Goal: Information Seeking & Learning: Find contact information

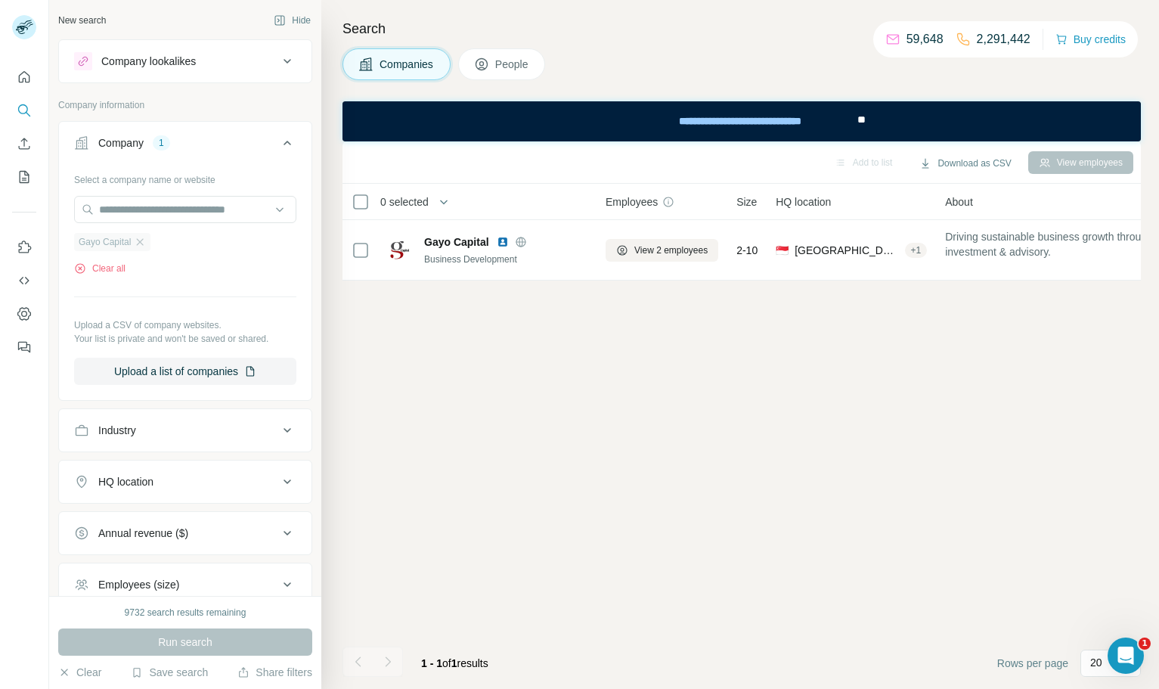
click at [120, 248] on span "Gayo Capital" at bounding box center [105, 242] width 52 height 14
click at [118, 274] on button "Clear all" at bounding box center [99, 269] width 51 height 14
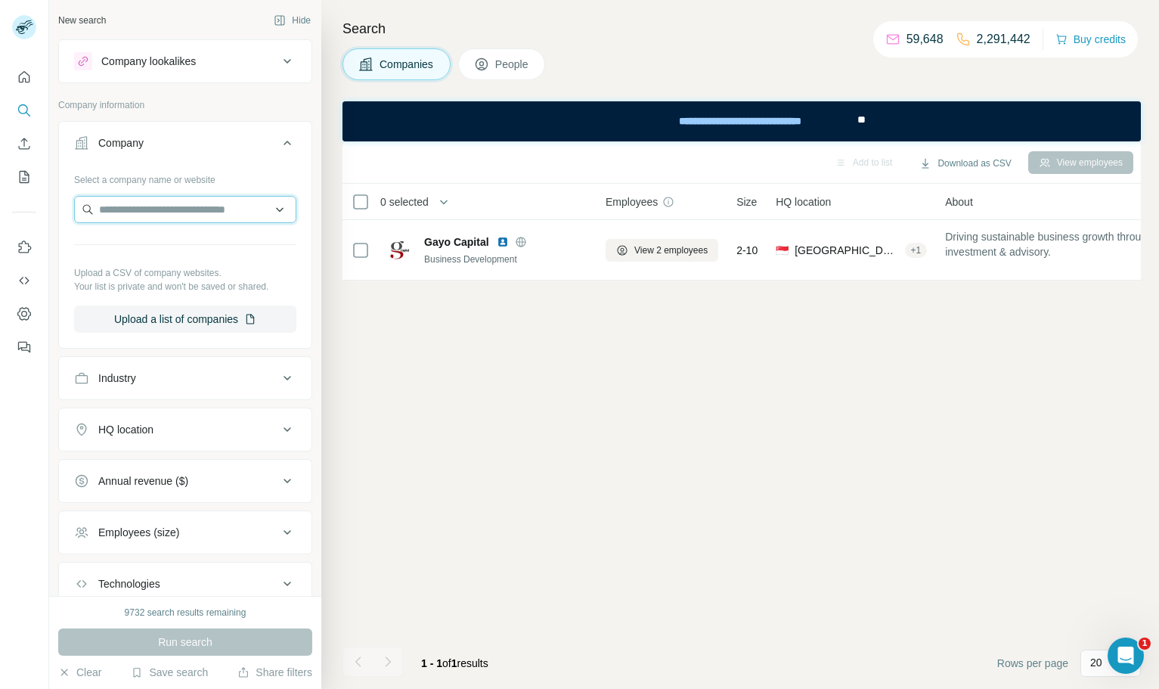
click at [167, 204] on input "text" at bounding box center [185, 209] width 222 height 27
type input "**********"
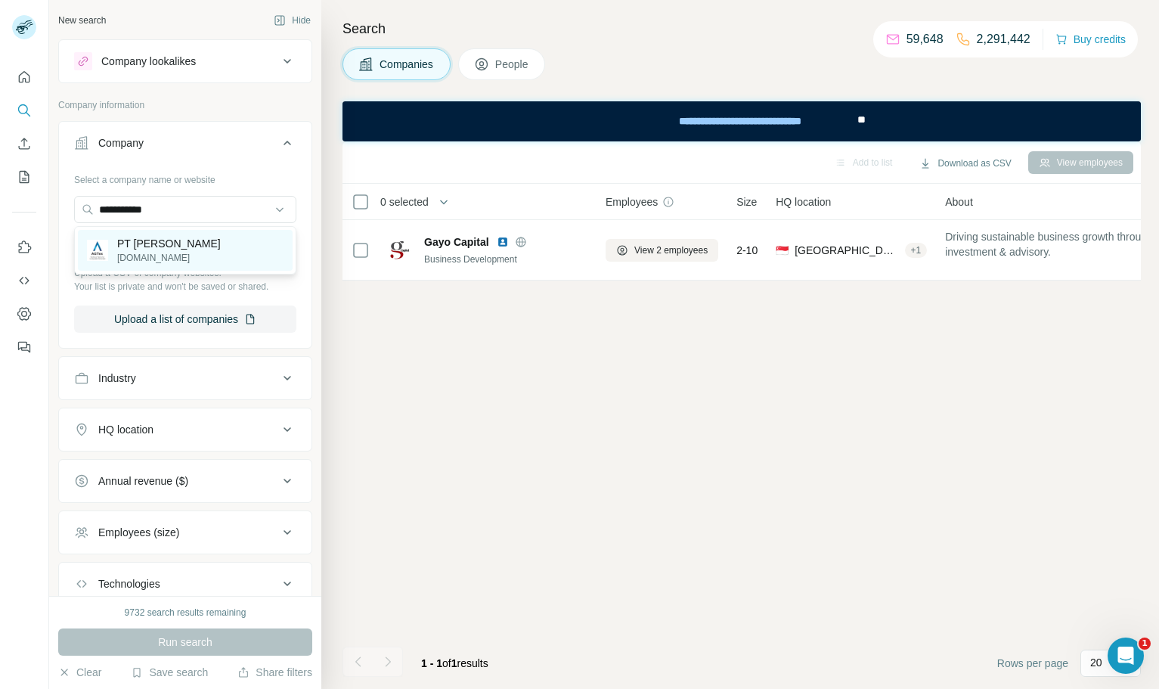
click at [191, 249] on p "PT [PERSON_NAME]" at bounding box center [169, 243] width 104 height 15
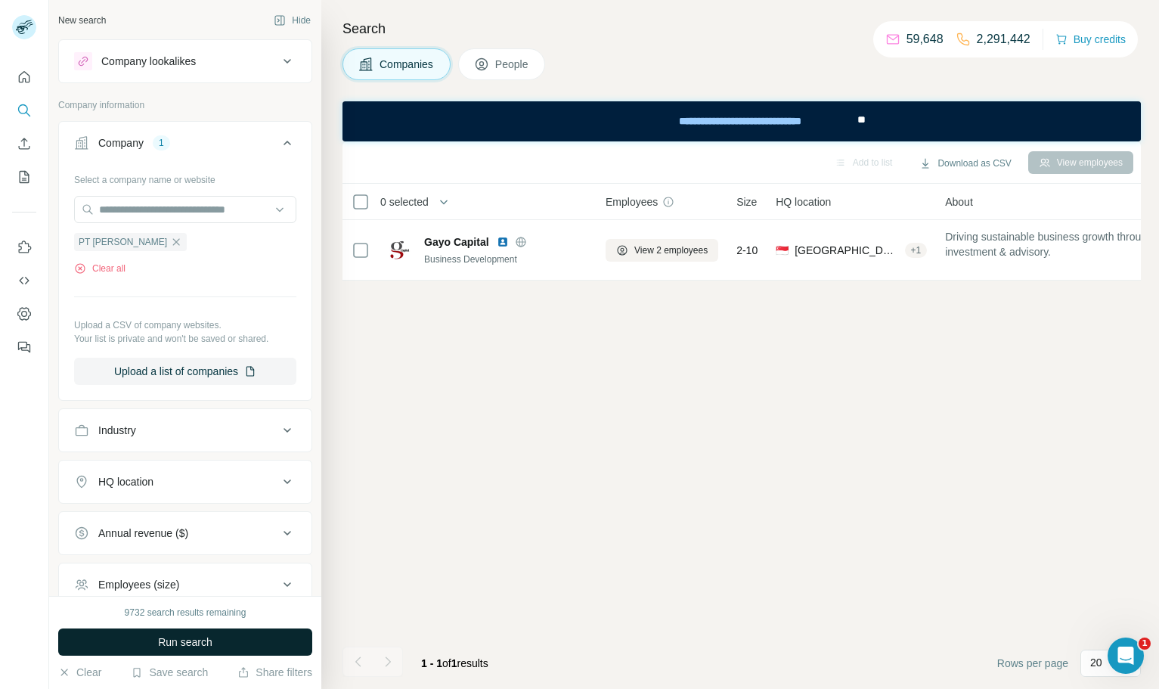
click at [198, 632] on button "Run search" at bounding box center [185, 641] width 254 height 27
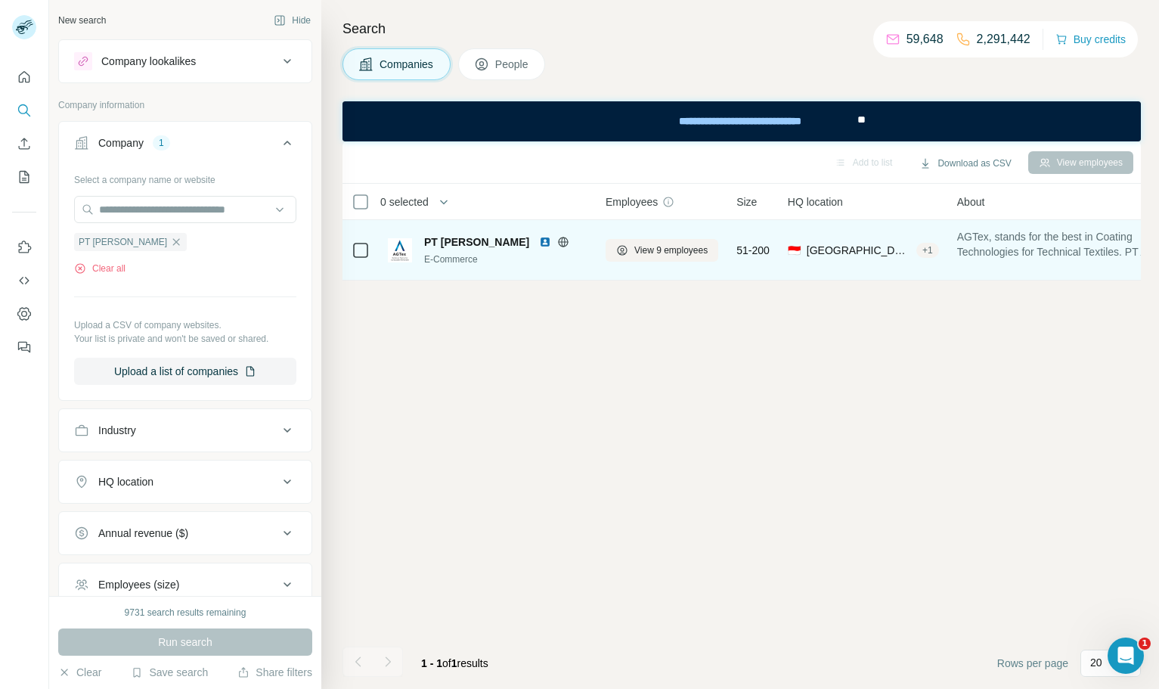
click at [545, 243] on img at bounding box center [545, 242] width 12 height 12
click at [684, 254] on span "View 9 employees" at bounding box center [670, 250] width 73 height 14
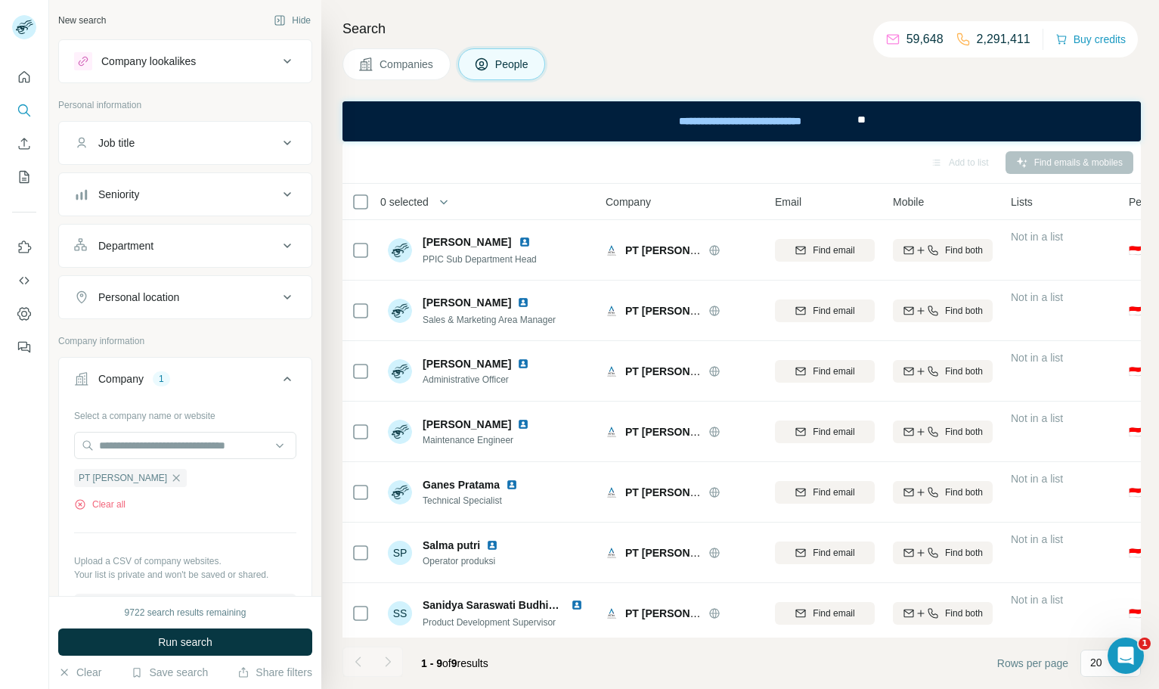
click at [399, 60] on span "Companies" at bounding box center [406, 64] width 55 height 15
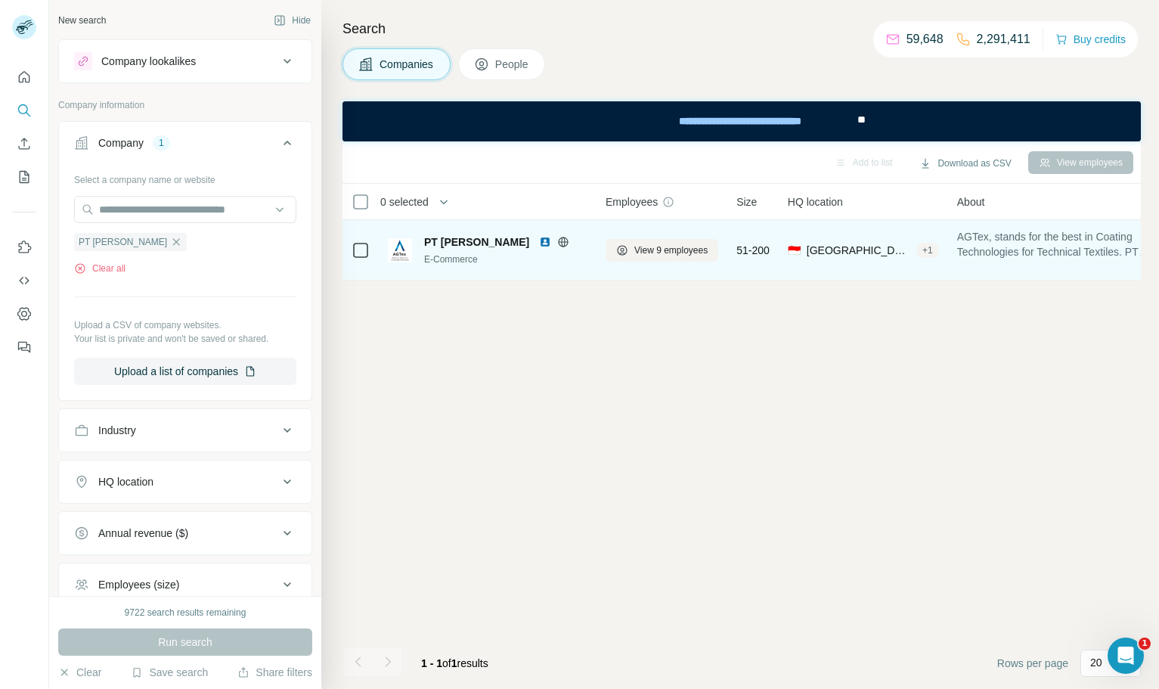
click at [566, 243] on icon at bounding box center [563, 242] width 12 height 12
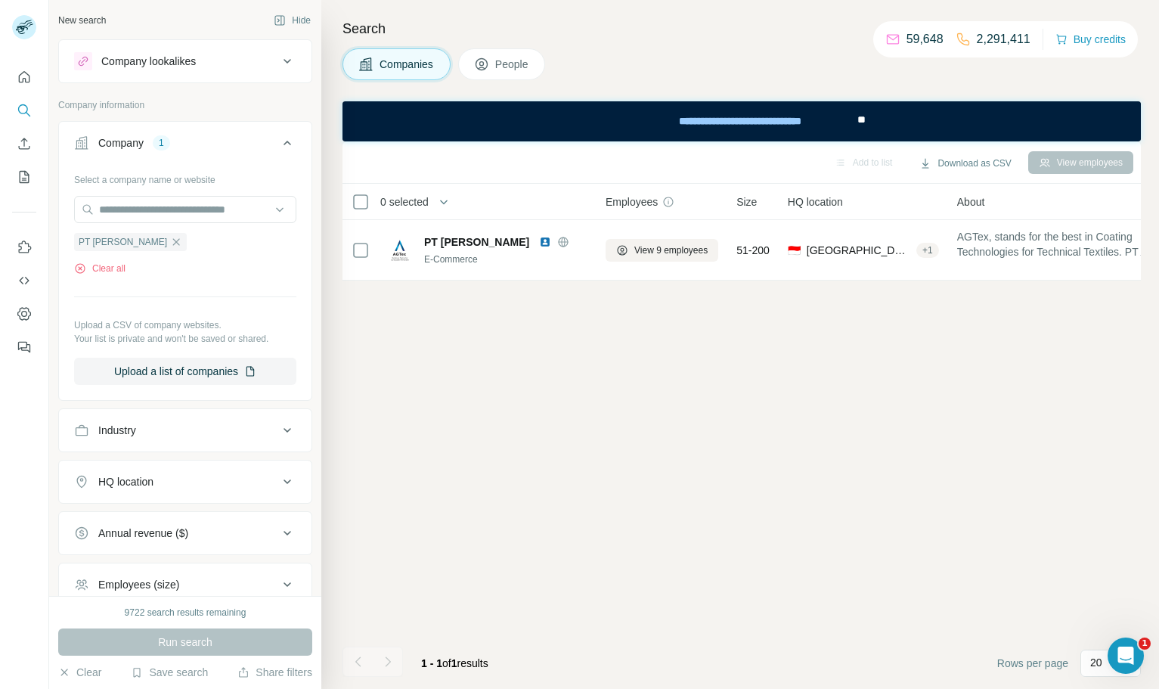
click at [522, 65] on span "People" at bounding box center [512, 64] width 35 height 15
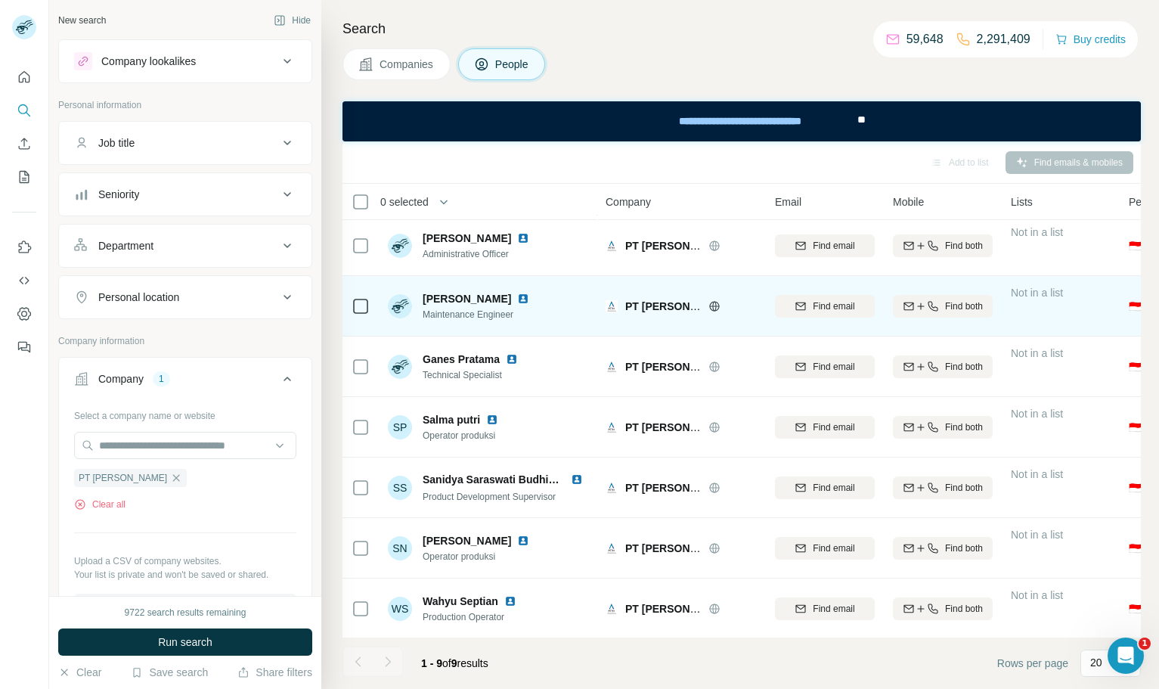
scroll to position [127, 0]
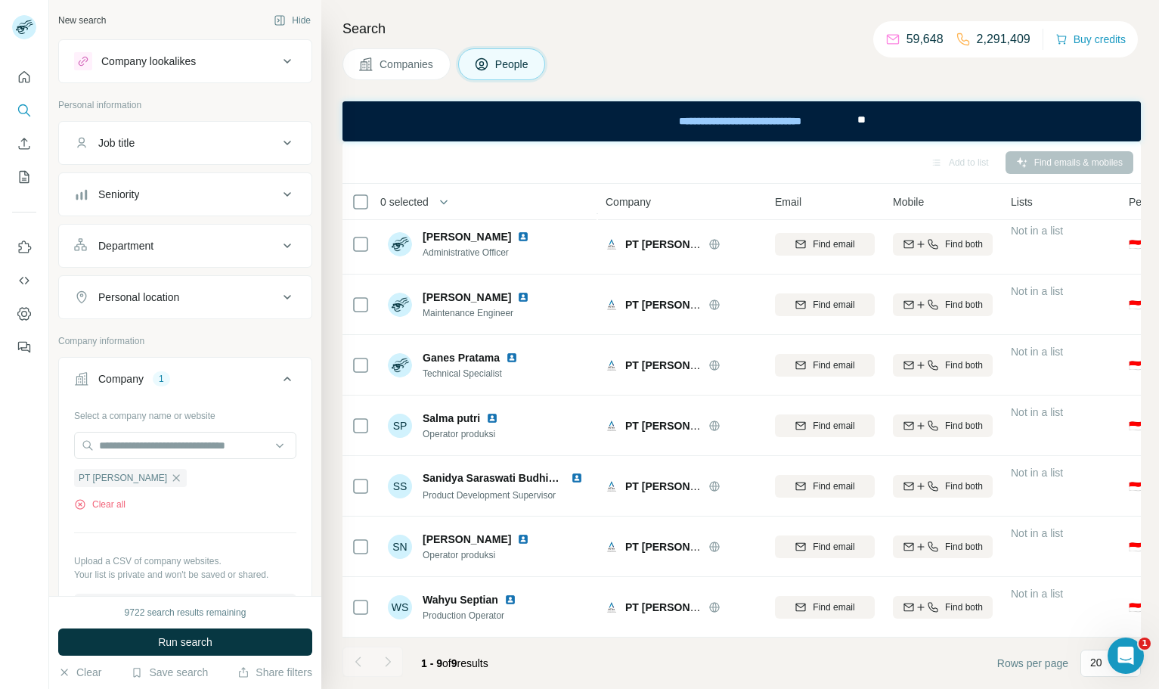
click at [398, 57] on span "Companies" at bounding box center [406, 64] width 55 height 15
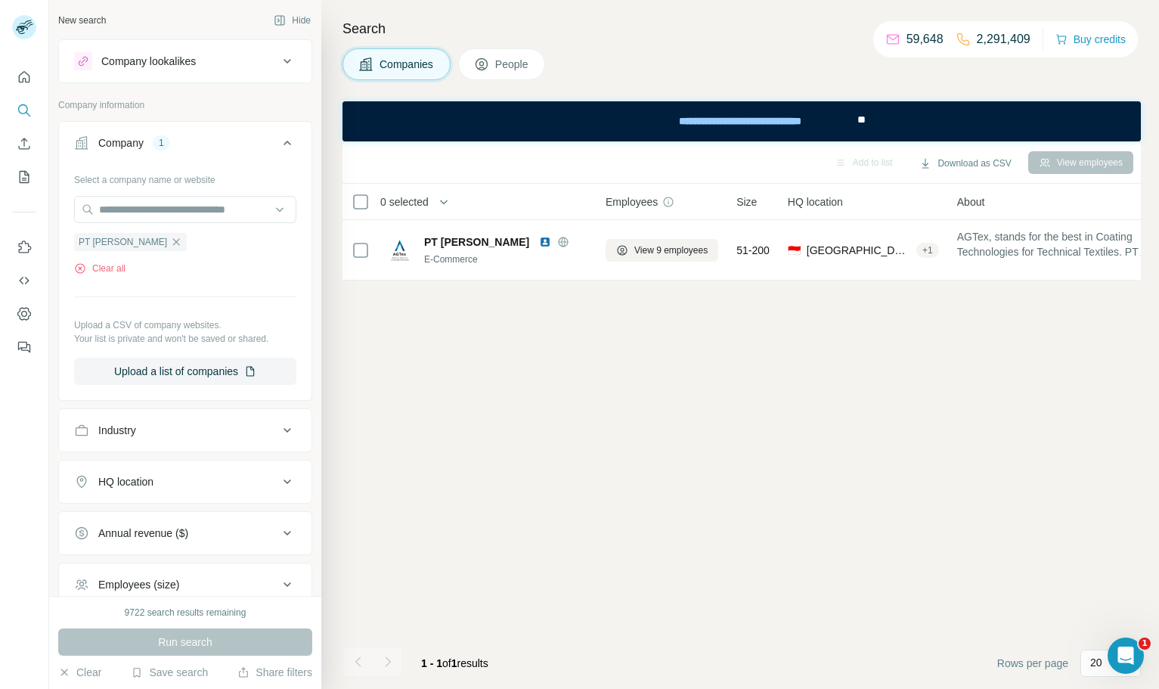
scroll to position [0, 0]
click at [107, 275] on button "Clear all" at bounding box center [99, 269] width 51 height 14
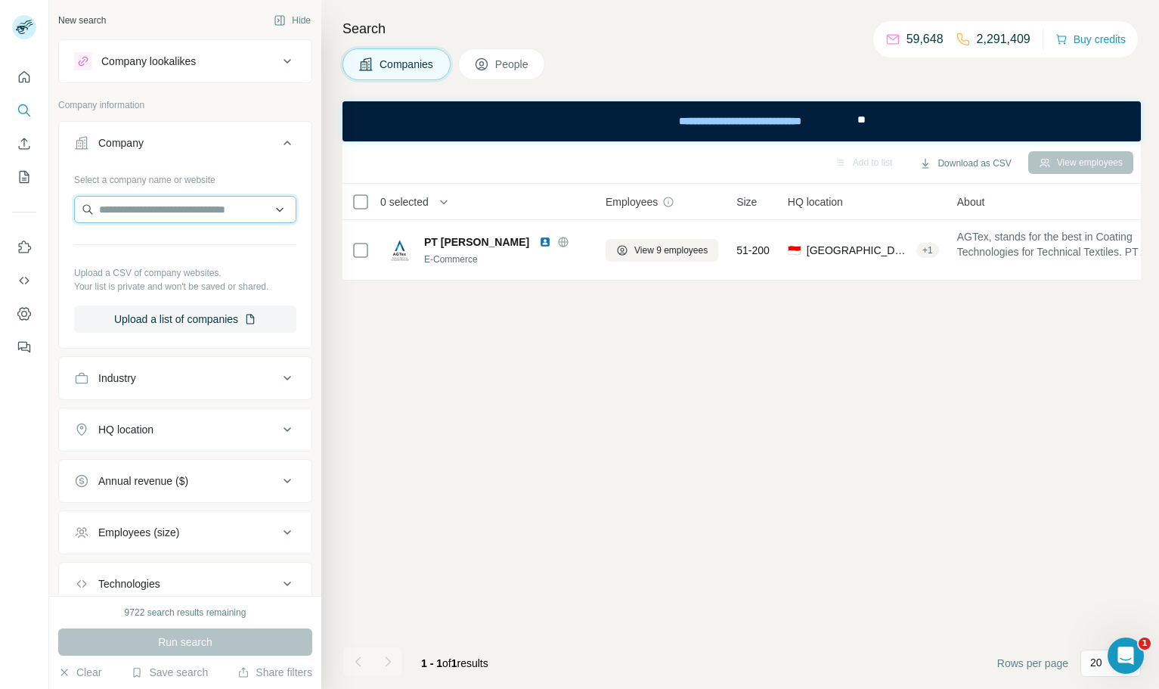
click at [166, 205] on input "text" at bounding box center [185, 209] width 222 height 27
type input "**********"
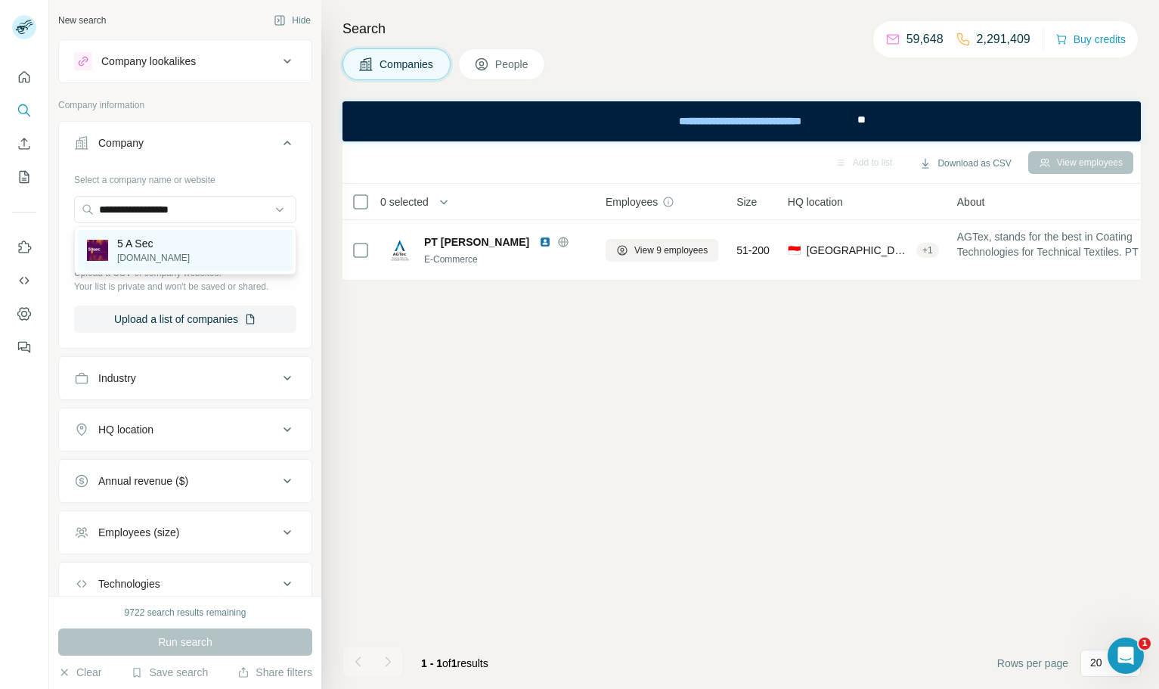
click at [214, 249] on div "5 A Sec [DOMAIN_NAME]" at bounding box center [185, 250] width 215 height 41
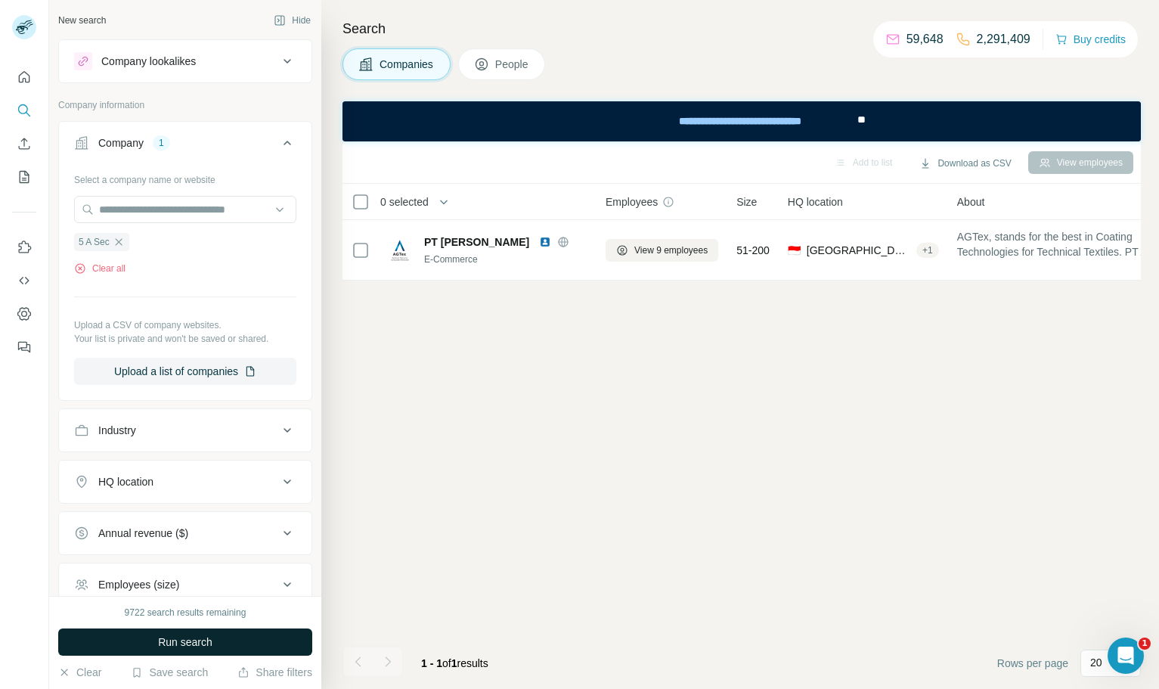
click at [227, 640] on button "Run search" at bounding box center [185, 641] width 254 height 27
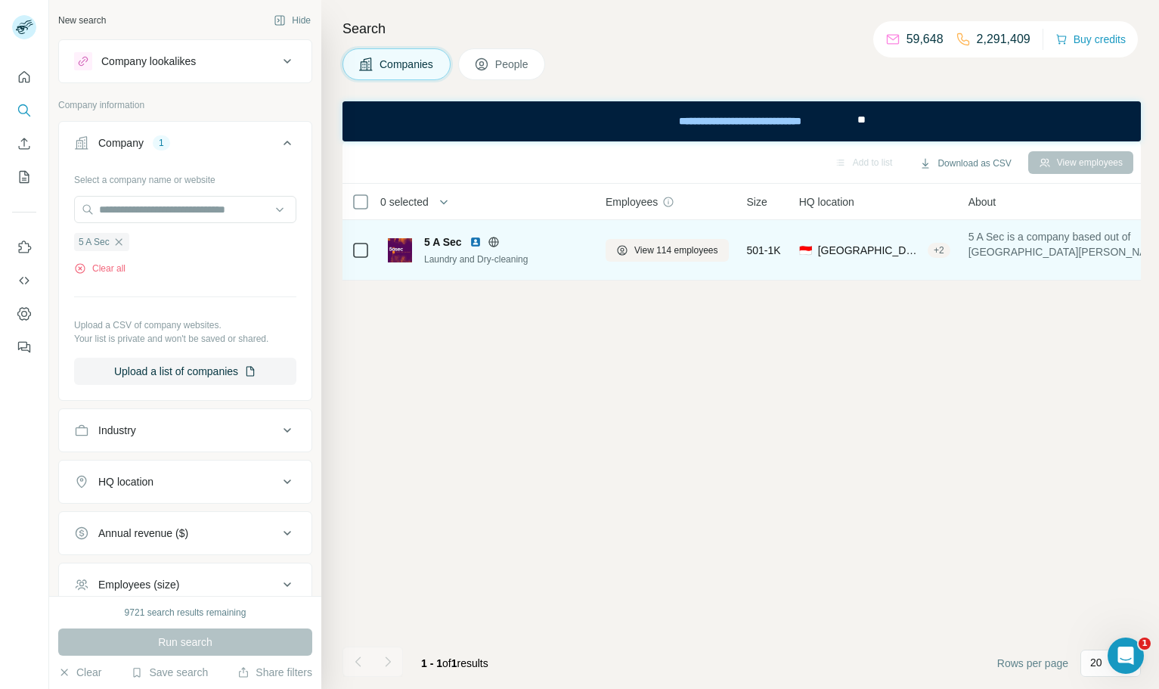
click at [476, 244] on img at bounding box center [475, 242] width 12 height 12
click at [656, 241] on button "View 114 employees" at bounding box center [666, 250] width 123 height 23
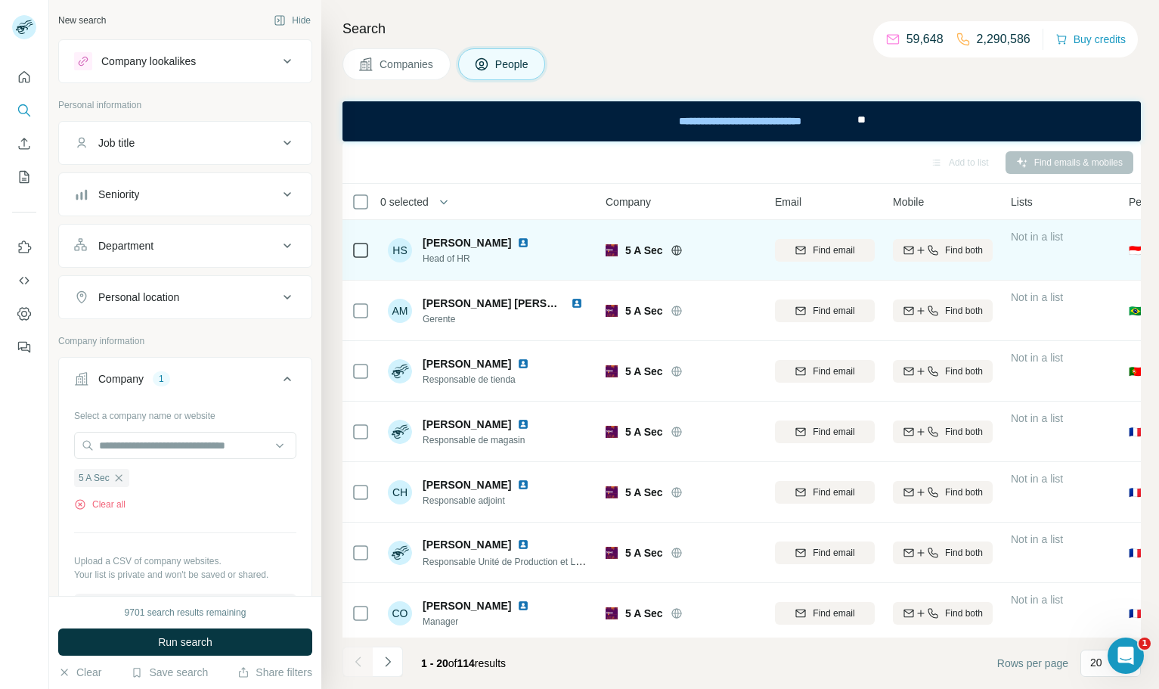
click at [517, 239] on img at bounding box center [523, 243] width 12 height 12
click at [856, 253] on div "Find email" at bounding box center [825, 250] width 100 height 14
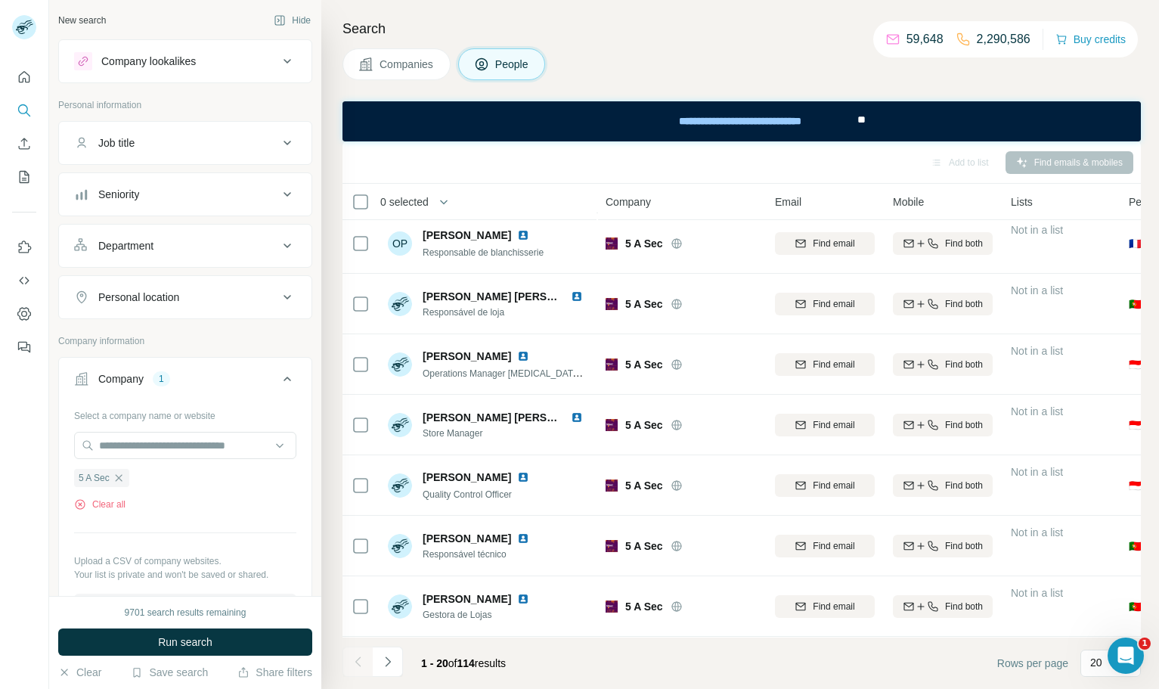
scroll to position [792, 0]
click at [391, 667] on icon "Navigate to next page" at bounding box center [387, 661] width 15 height 15
click at [382, 661] on icon "Navigate to next page" at bounding box center [387, 661] width 15 height 15
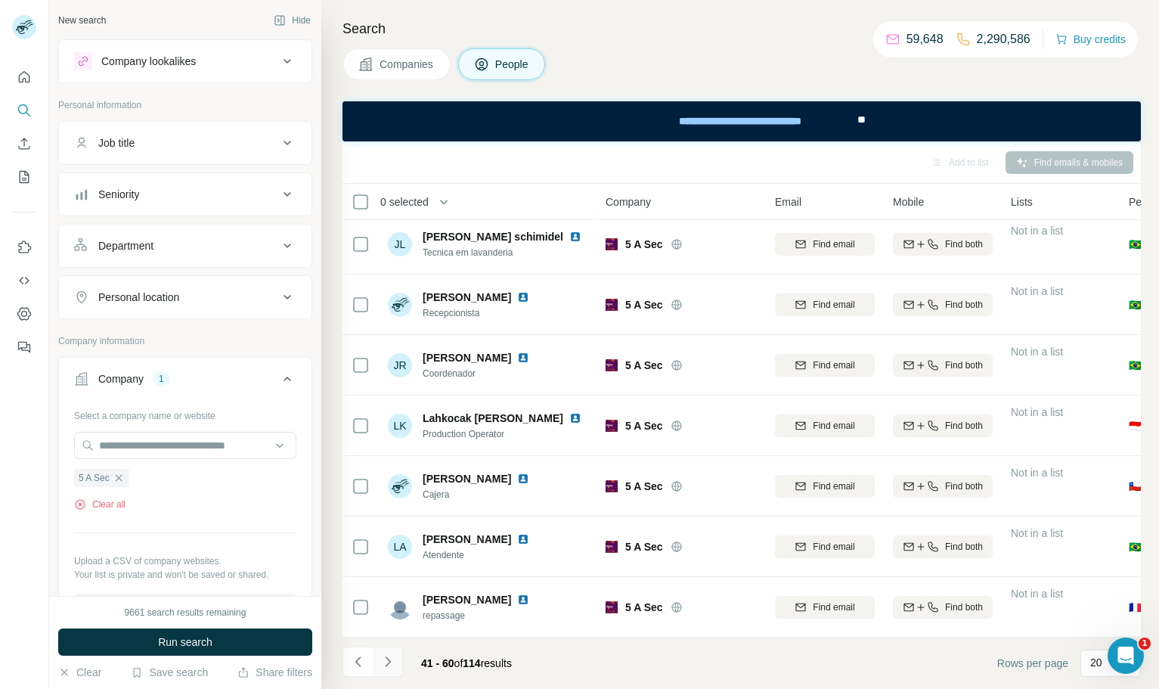
click at [391, 665] on icon "Navigate to next page" at bounding box center [387, 661] width 15 height 15
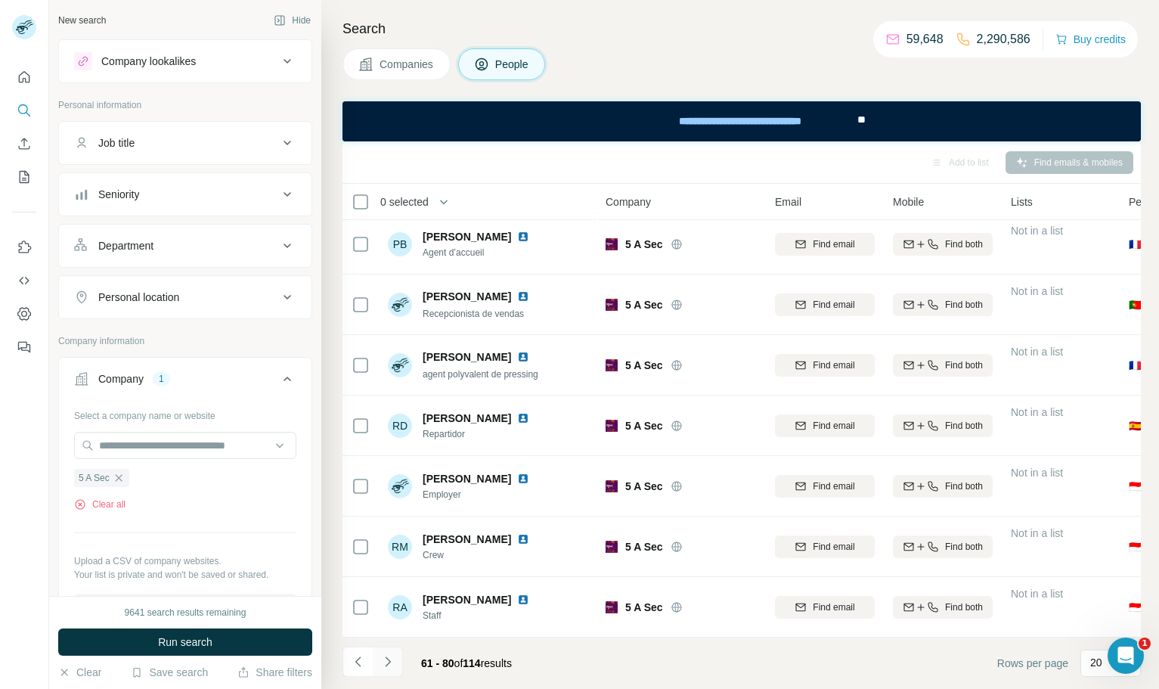
click at [392, 659] on icon "Navigate to next page" at bounding box center [387, 661] width 15 height 15
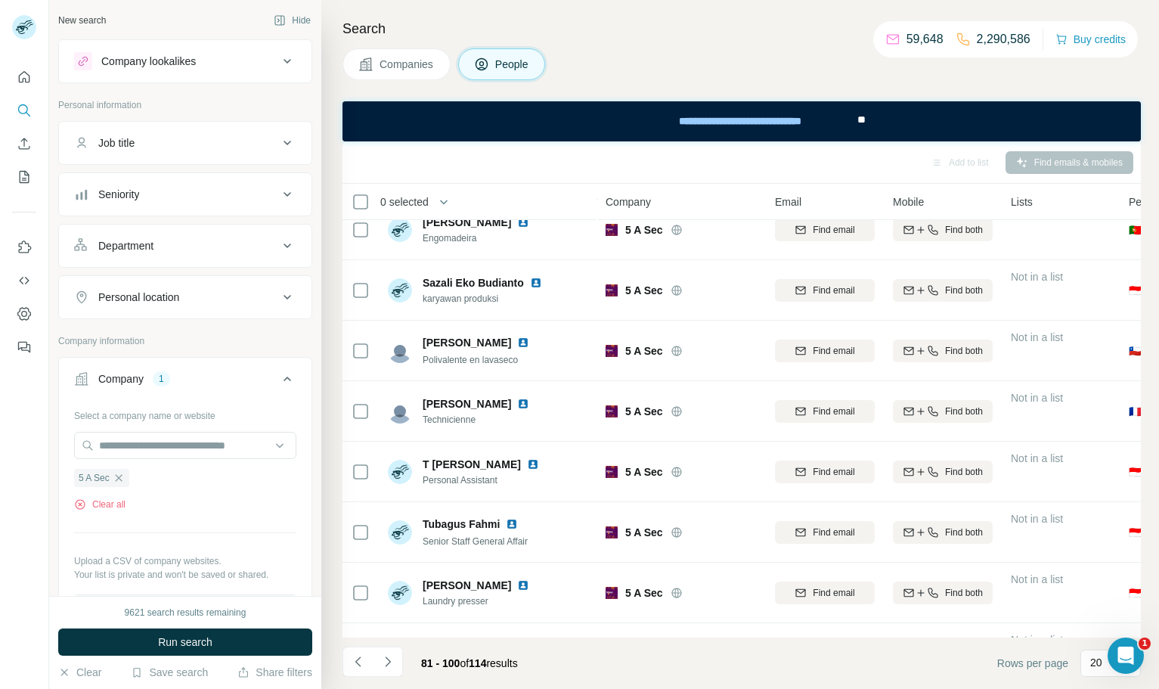
scroll to position [0, 0]
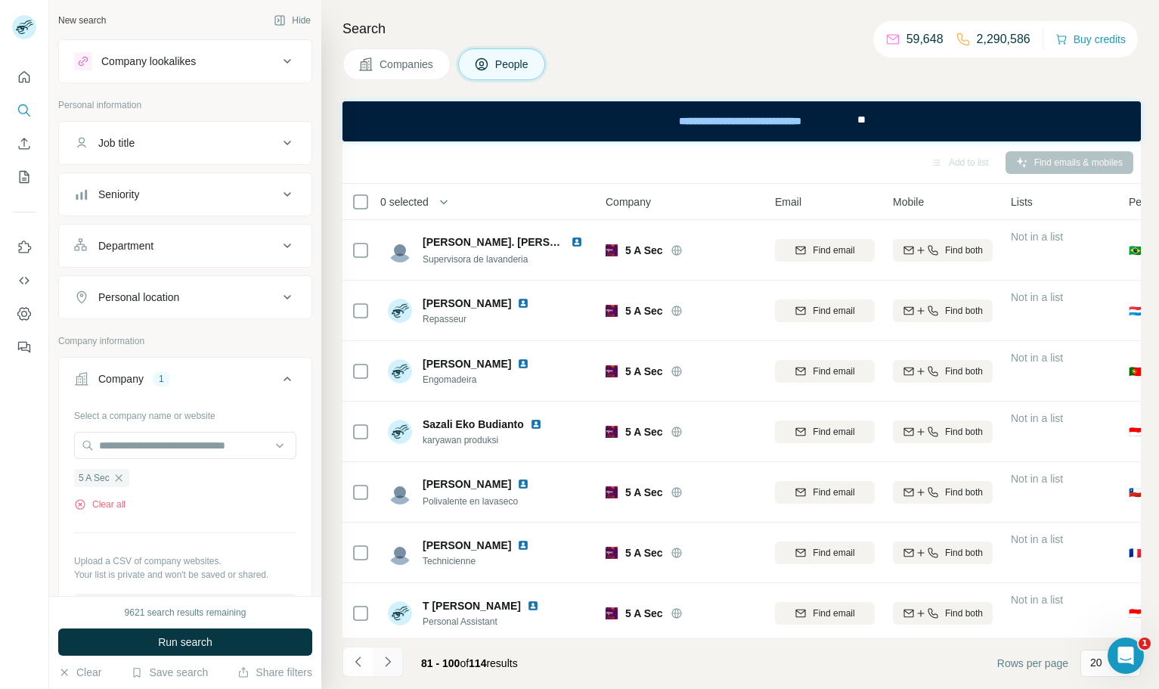
click at [392, 661] on icon "Navigate to next page" at bounding box center [387, 661] width 15 height 15
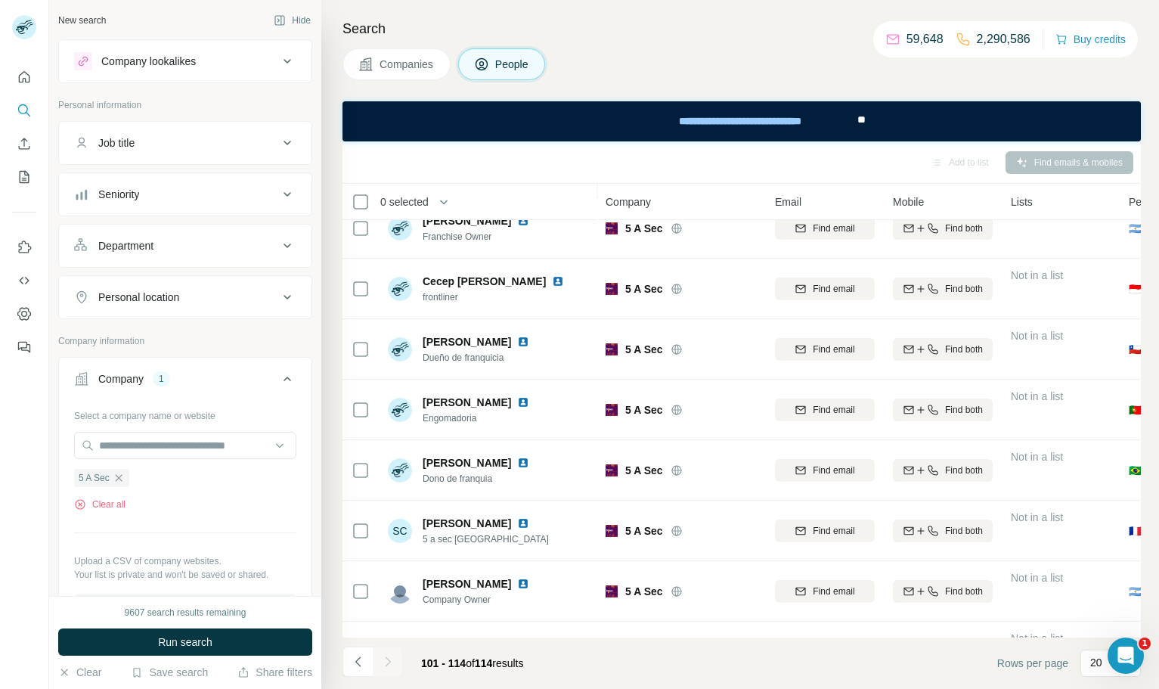
scroll to position [429, 0]
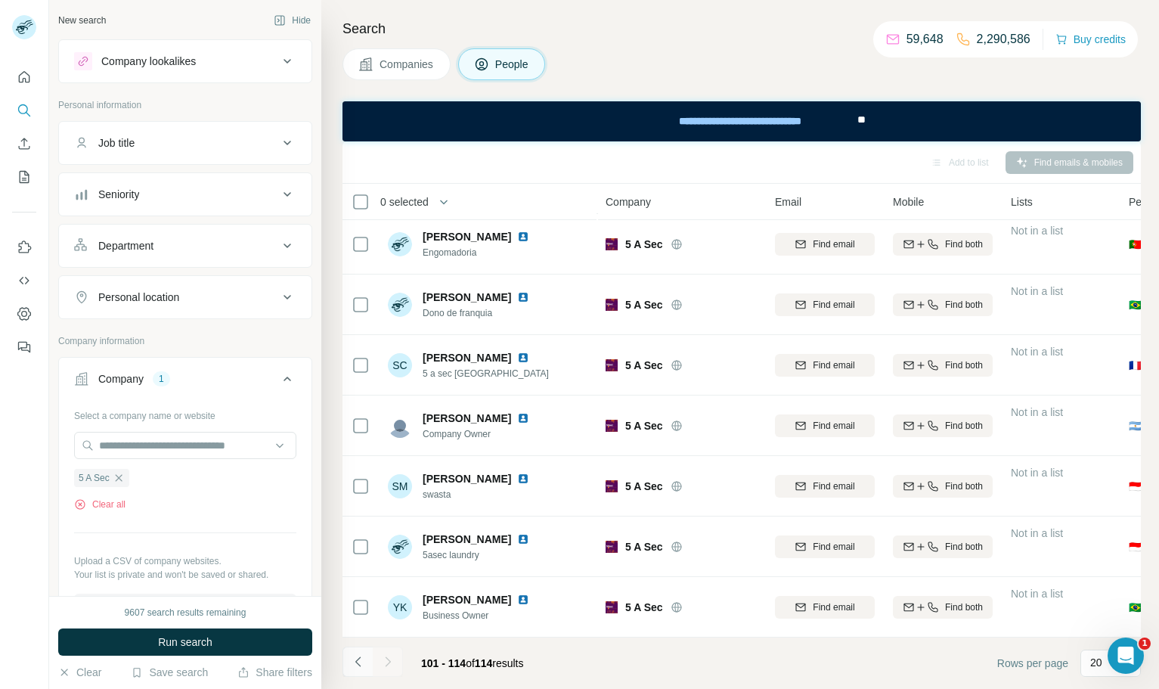
click at [358, 660] on icon "Navigate to previous page" at bounding box center [358, 661] width 15 height 15
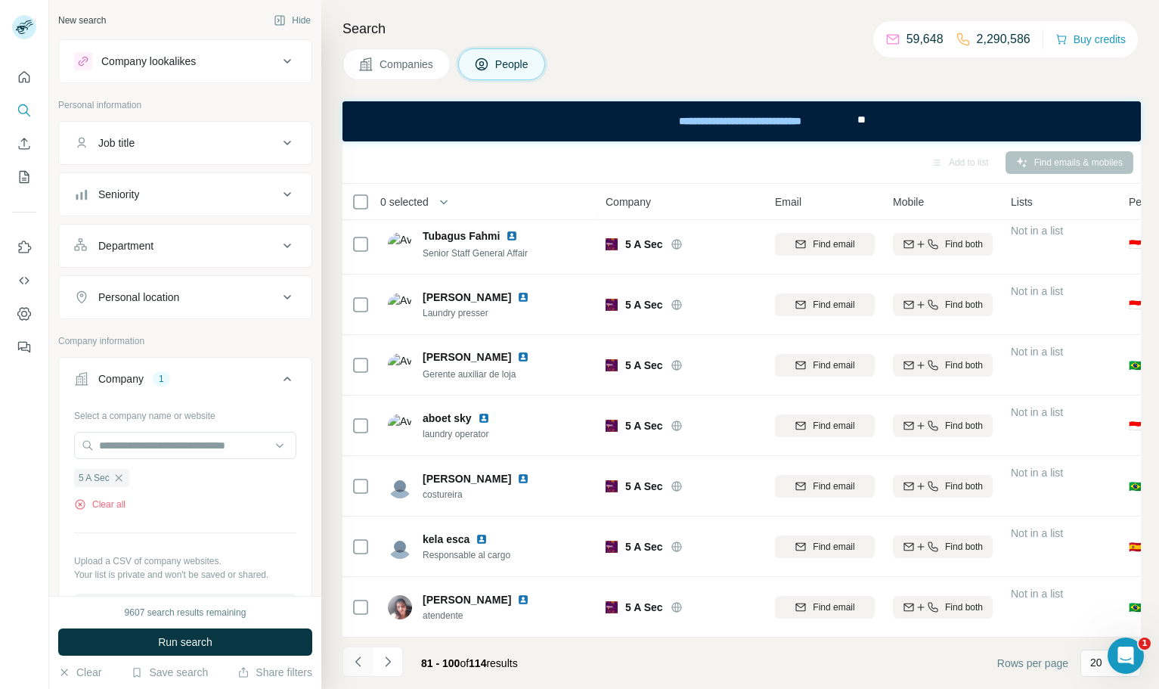
click at [358, 660] on icon "Navigate to previous page" at bounding box center [358, 661] width 15 height 15
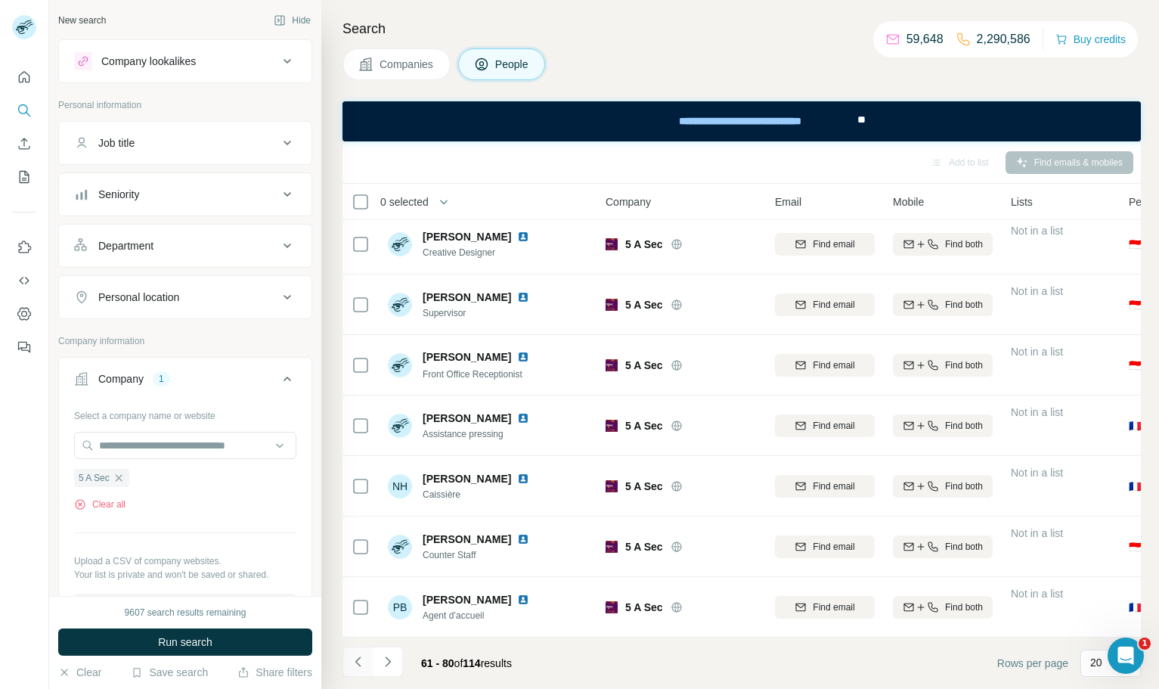
click at [358, 660] on icon "Navigate to previous page" at bounding box center [358, 661] width 15 height 15
click at [358, 660] on div at bounding box center [357, 661] width 30 height 30
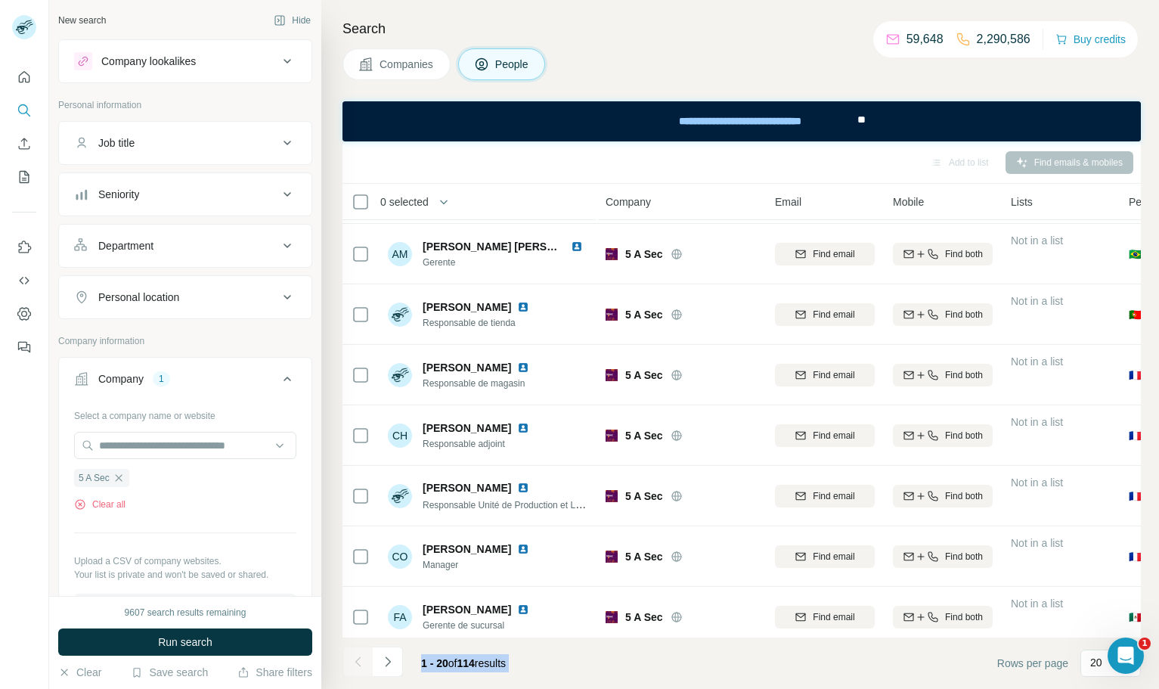
scroll to position [0, 0]
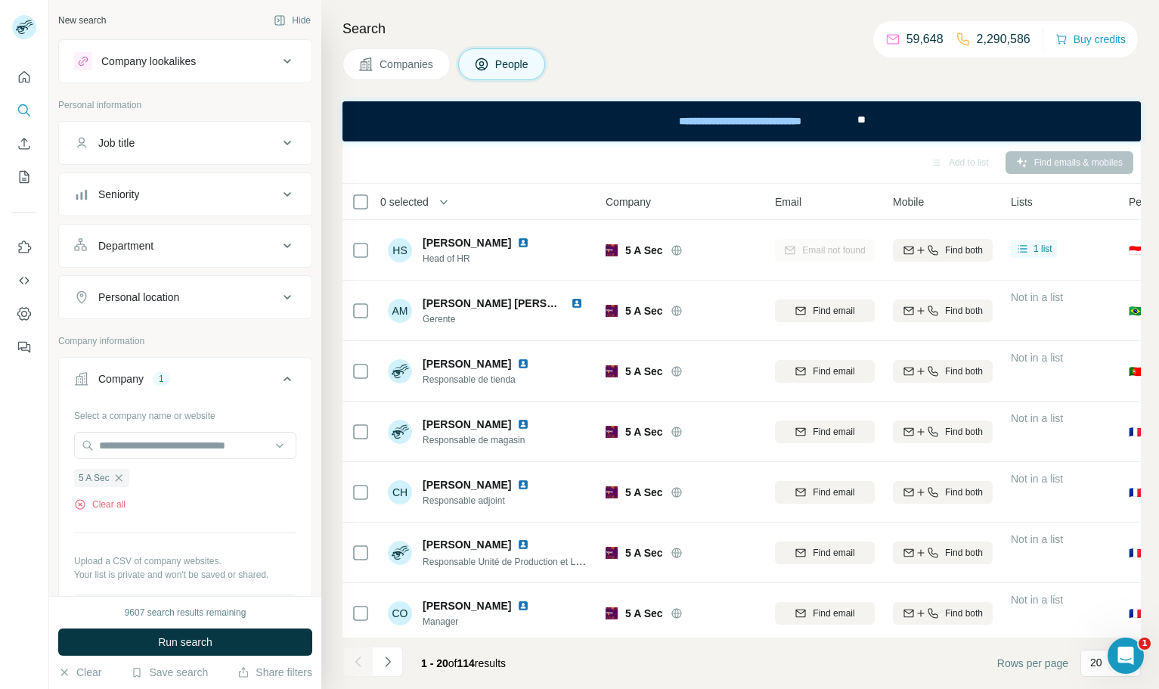
click at [721, 165] on div "Add to list Find emails & mobiles" at bounding box center [741, 162] width 783 height 26
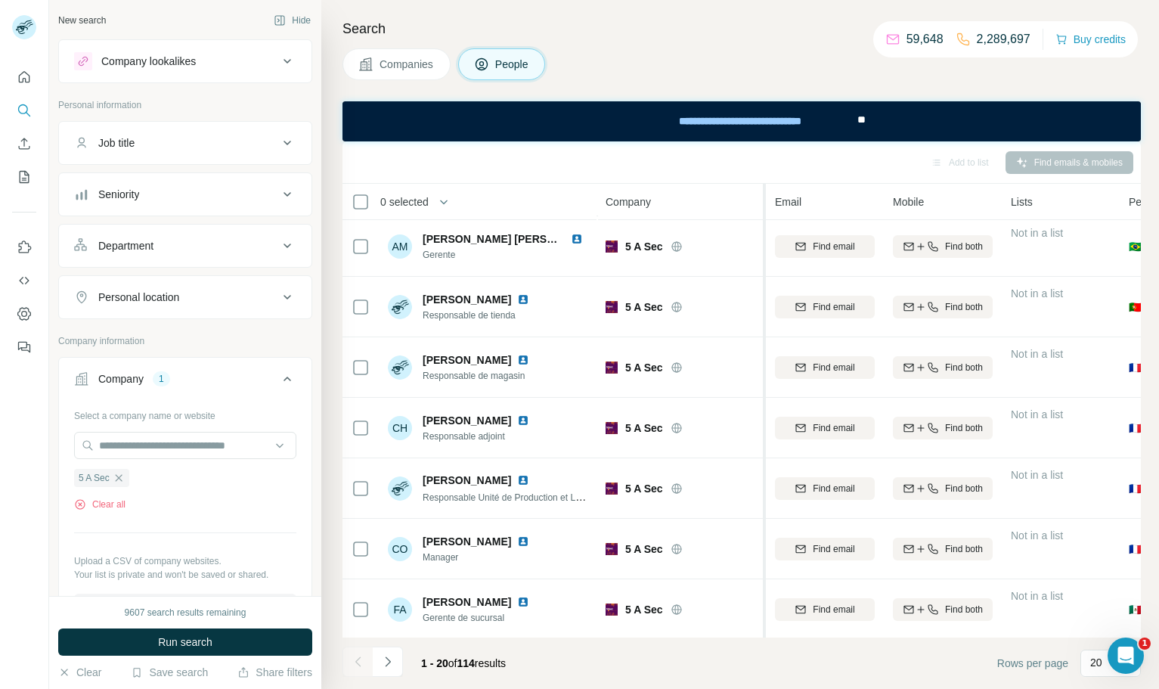
scroll to position [91, 0]
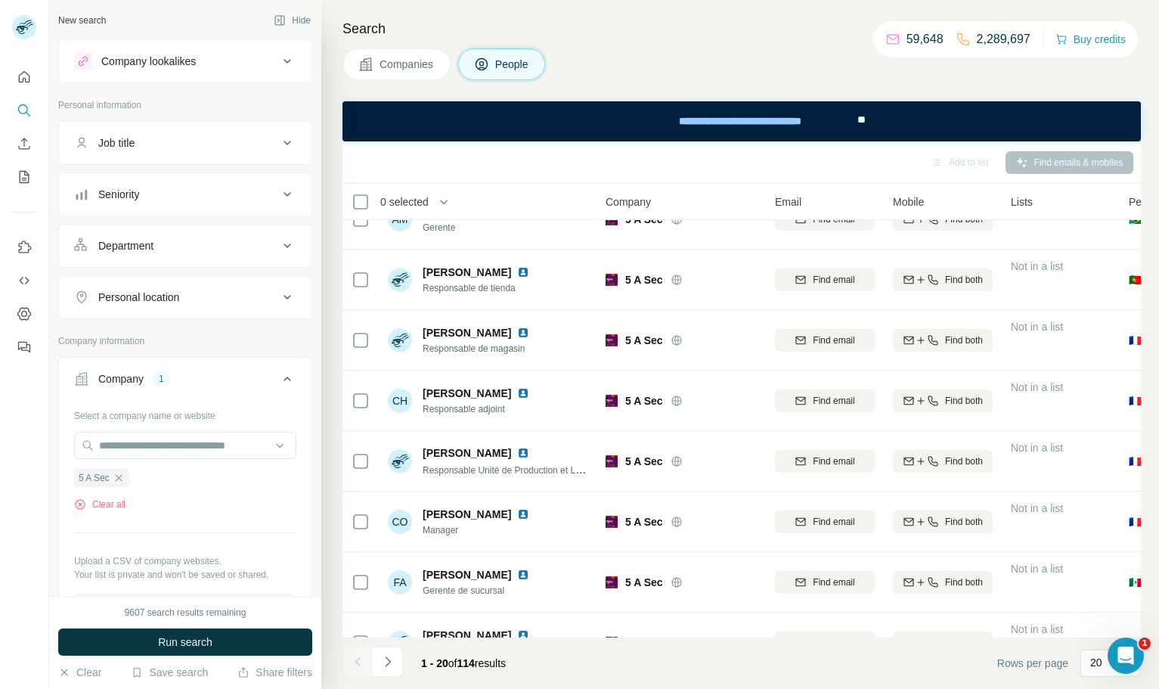
click at [410, 60] on span "Companies" at bounding box center [406, 64] width 55 height 15
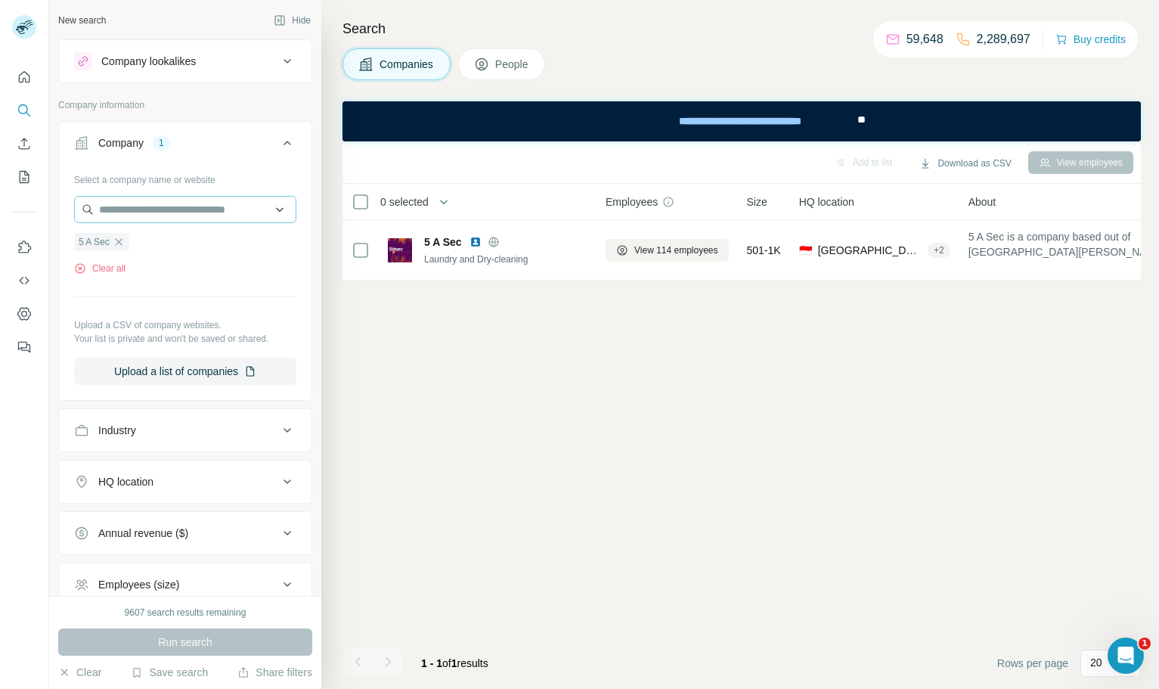
scroll to position [0, 0]
click at [113, 267] on button "Clear all" at bounding box center [99, 269] width 51 height 14
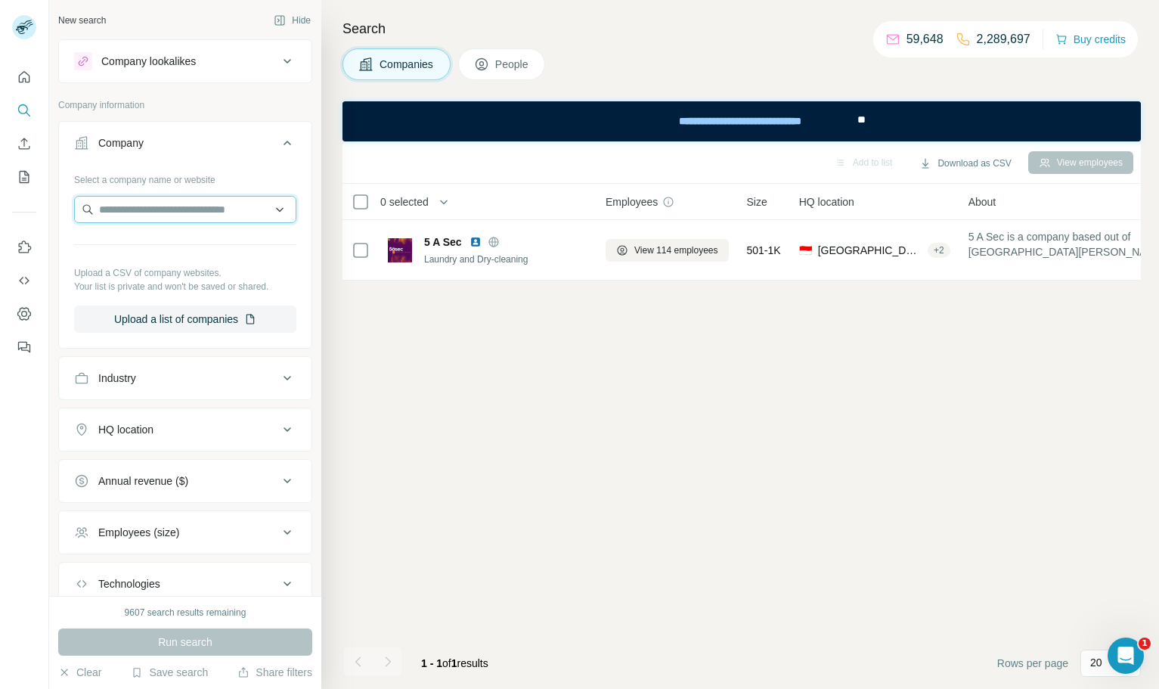
click at [163, 219] on input "text" at bounding box center [185, 209] width 222 height 27
type input "**********"
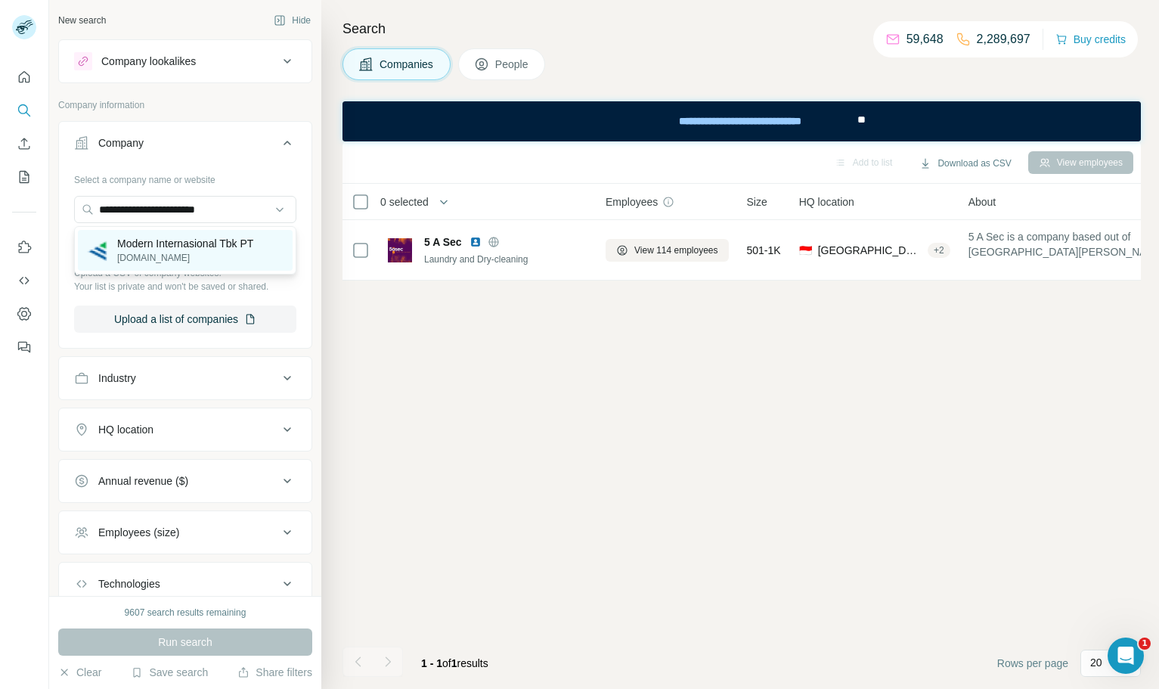
click at [250, 246] on p "Modern Internasional Tbk PT" at bounding box center [185, 243] width 136 height 15
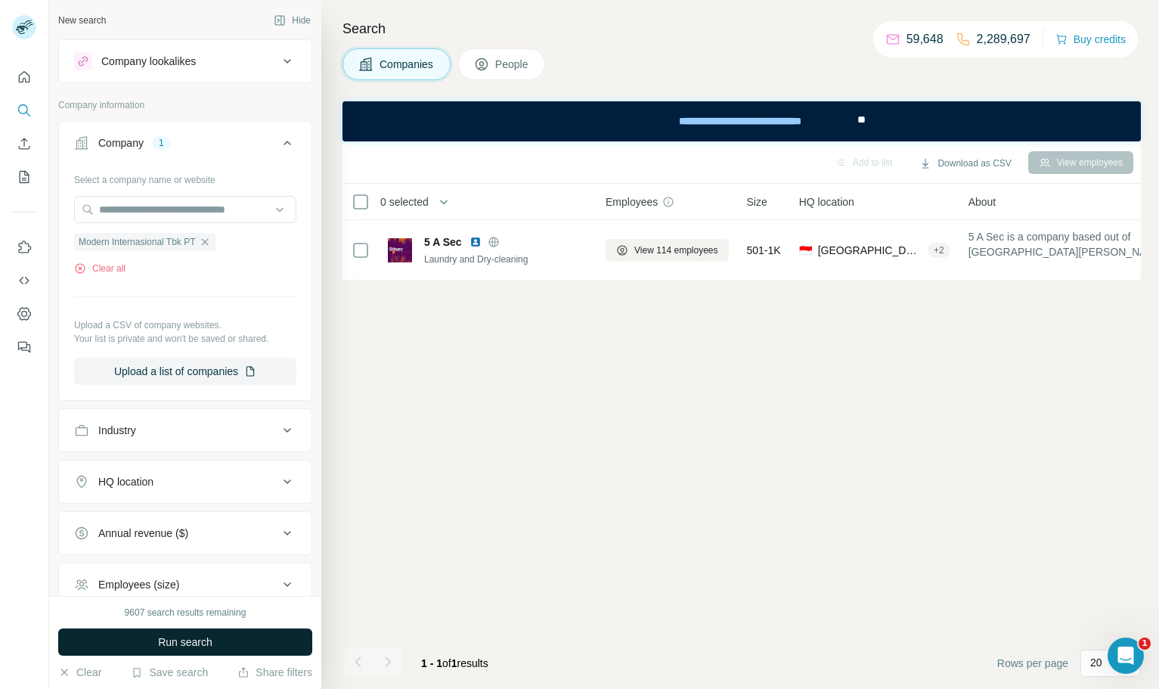
click at [202, 645] on span "Run search" at bounding box center [185, 641] width 54 height 15
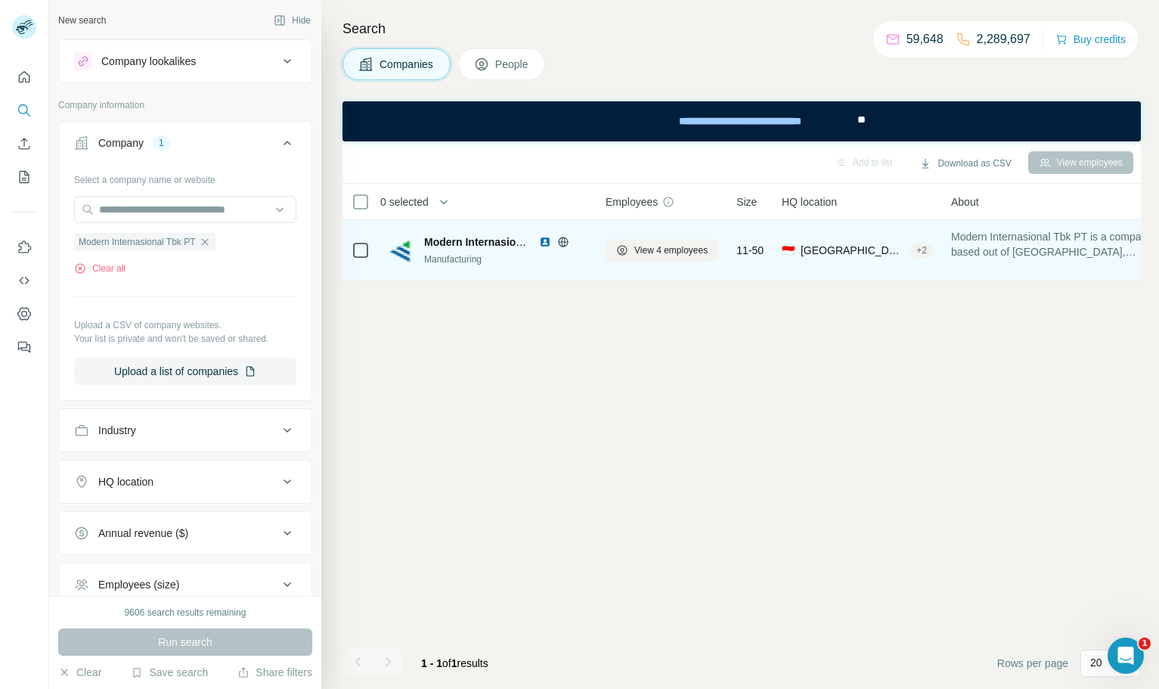
click at [543, 238] on img at bounding box center [545, 242] width 12 height 12
click at [562, 243] on icon at bounding box center [563, 242] width 12 height 12
click at [647, 249] on span "View 4 employees" at bounding box center [670, 250] width 73 height 14
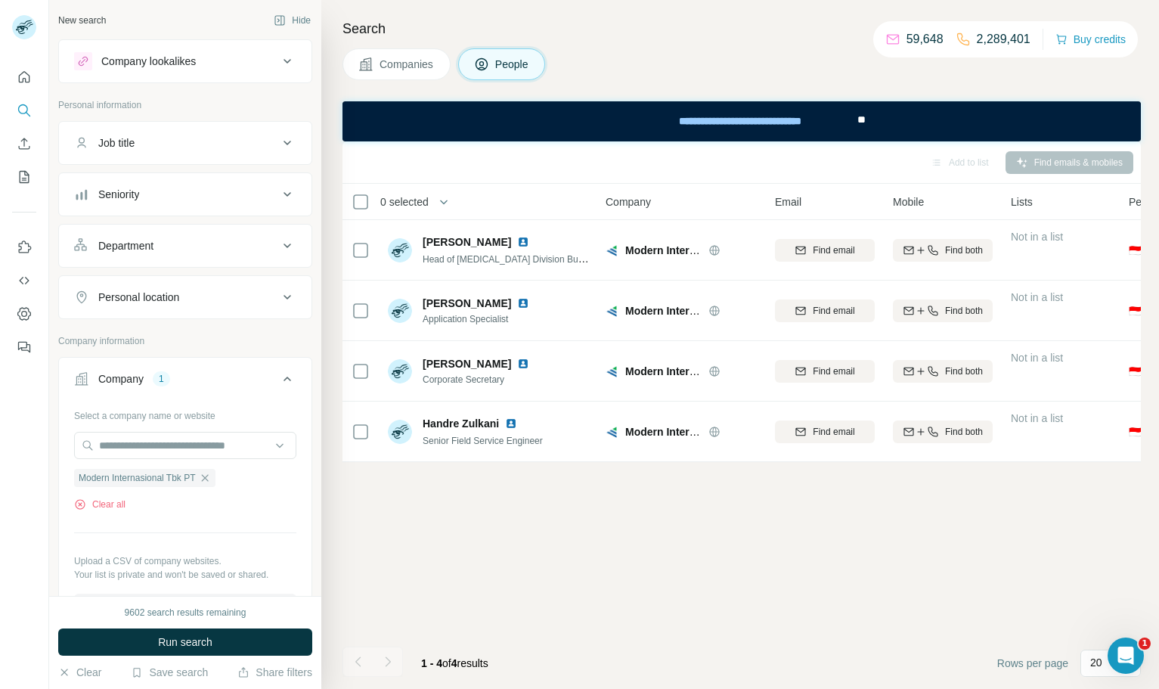
click at [358, 82] on div "Search Companies People Add to list Find emails & mobiles 0 selected People Com…" at bounding box center [739, 344] width 837 height 689
click at [367, 73] on button "Companies" at bounding box center [396, 64] width 108 height 32
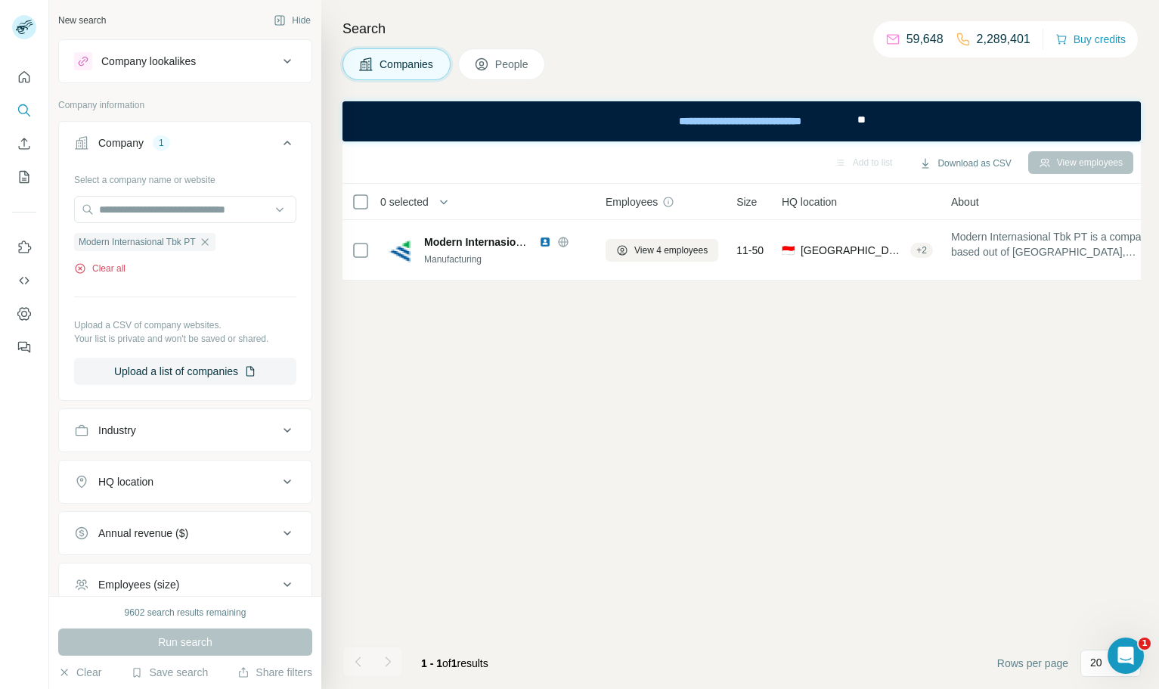
click at [120, 268] on button "Clear all" at bounding box center [99, 269] width 51 height 14
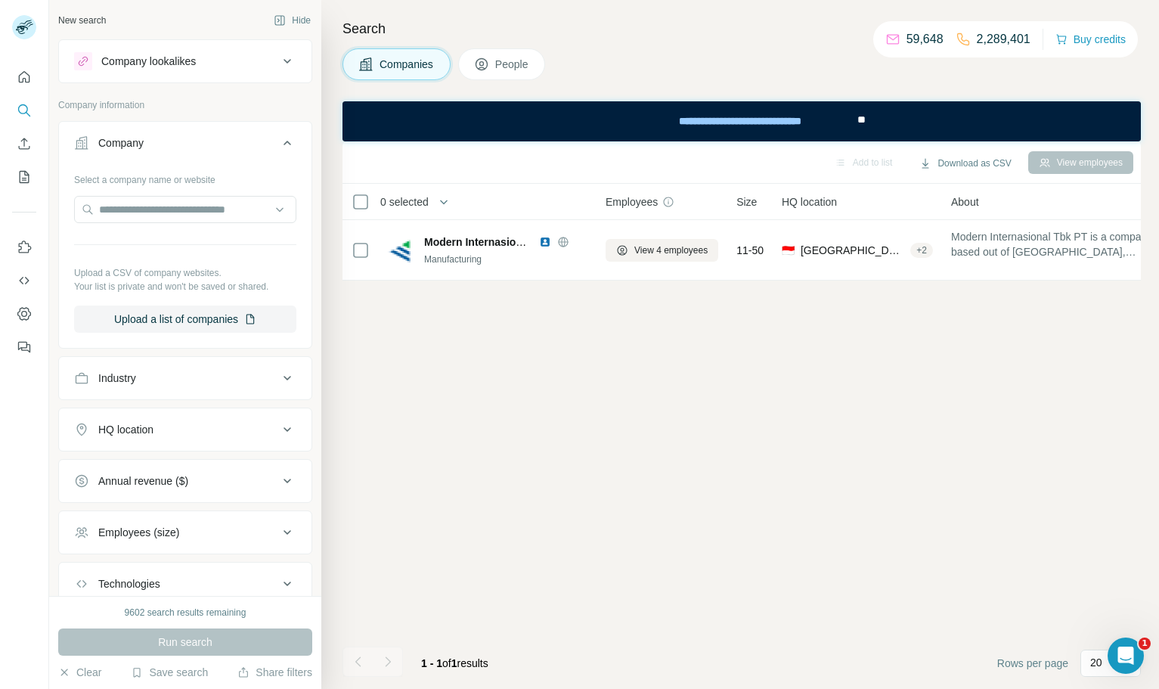
click at [170, 224] on div at bounding box center [185, 211] width 222 height 30
click at [172, 219] on input "text" at bounding box center [185, 209] width 222 height 27
type input "**********"
click at [193, 243] on div "Arsitag [DOMAIN_NAME]" at bounding box center [185, 250] width 215 height 41
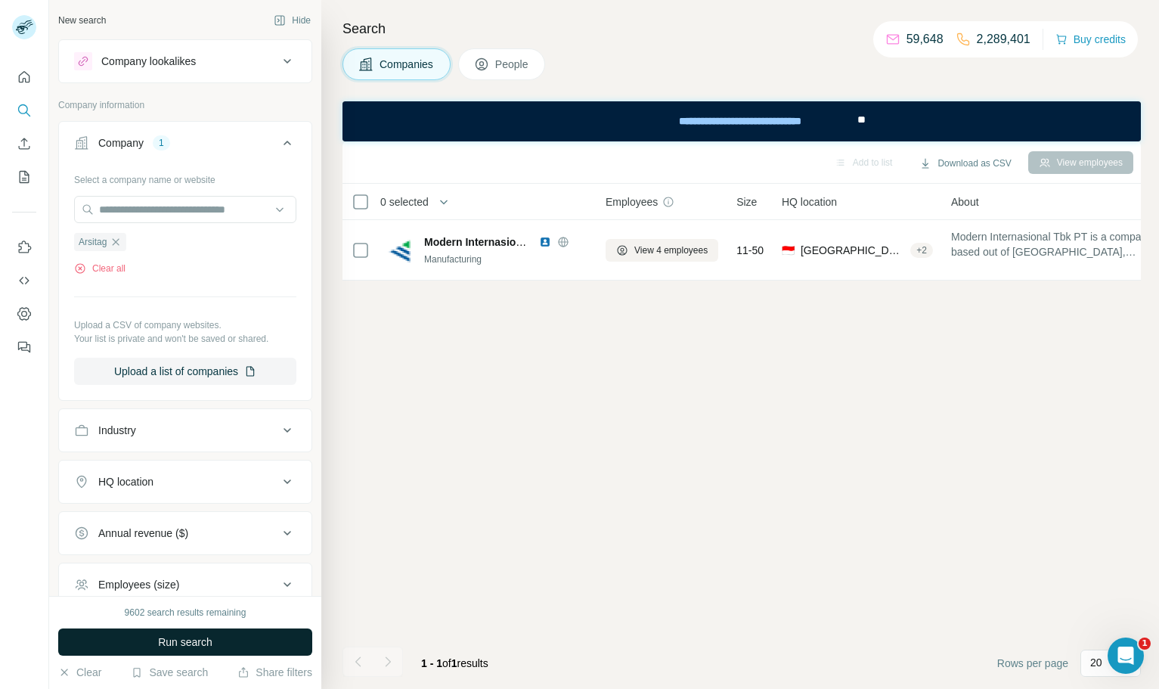
click at [224, 652] on button "Run search" at bounding box center [185, 641] width 254 height 27
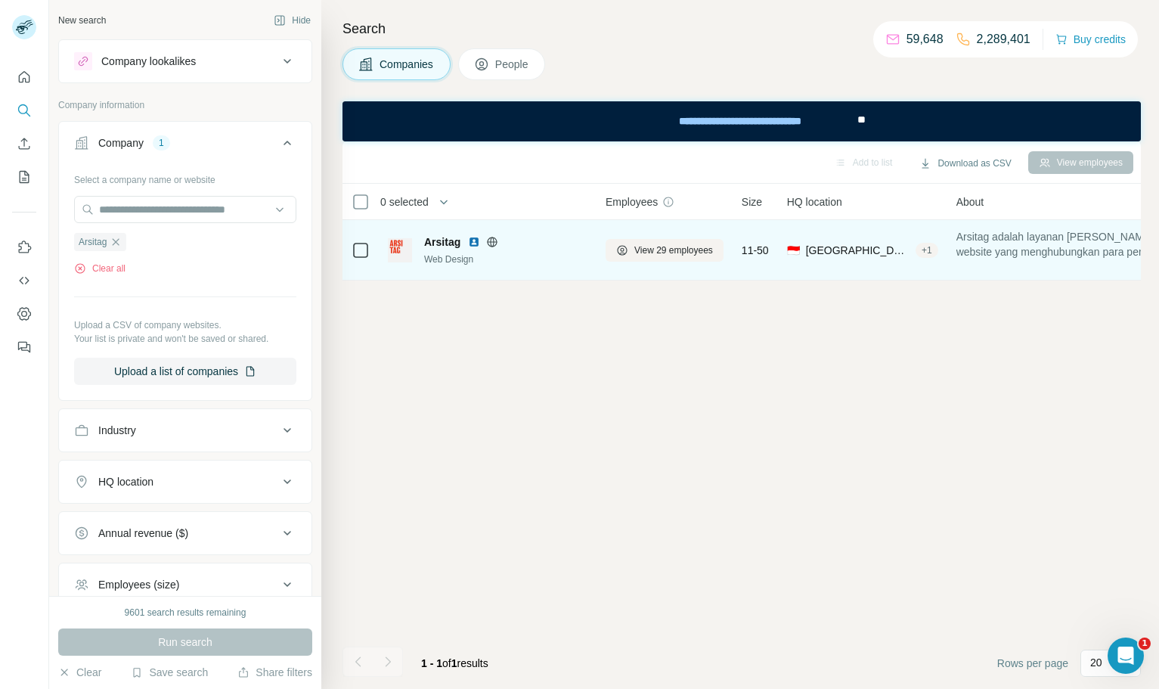
click at [473, 243] on img at bounding box center [474, 242] width 12 height 12
click at [490, 245] on icon at bounding box center [493, 242] width 10 height 10
click at [652, 253] on span "View 29 employees" at bounding box center [673, 250] width 79 height 14
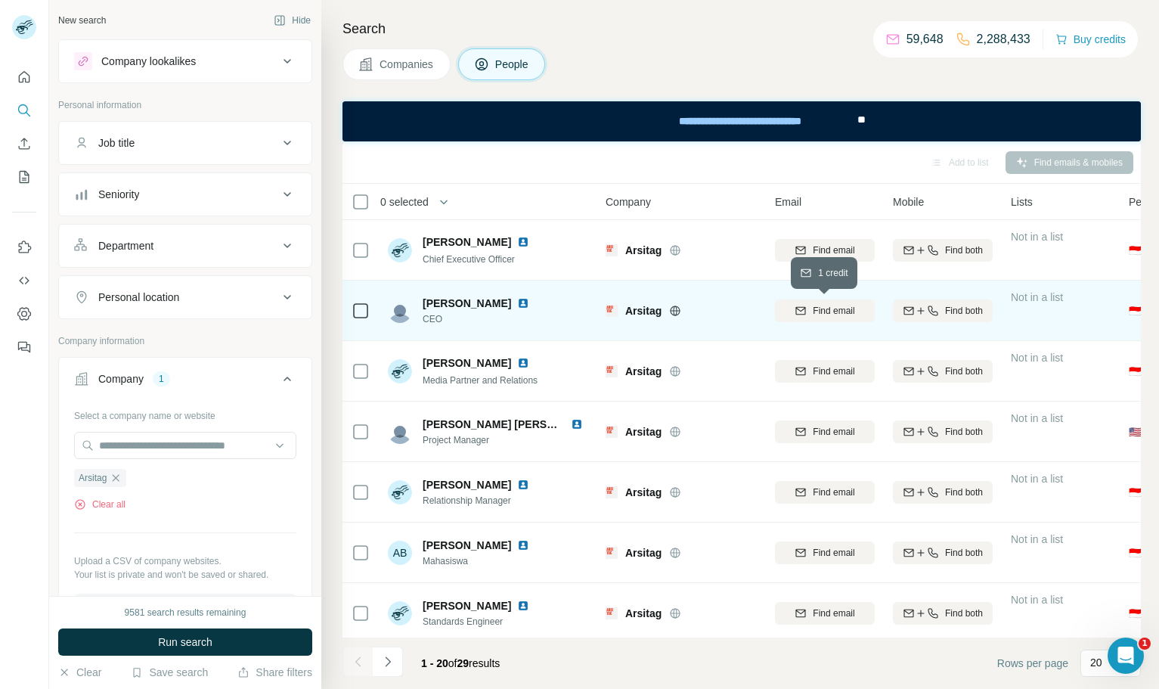
click at [819, 314] on span "Find email" at bounding box center [834, 311] width 42 height 14
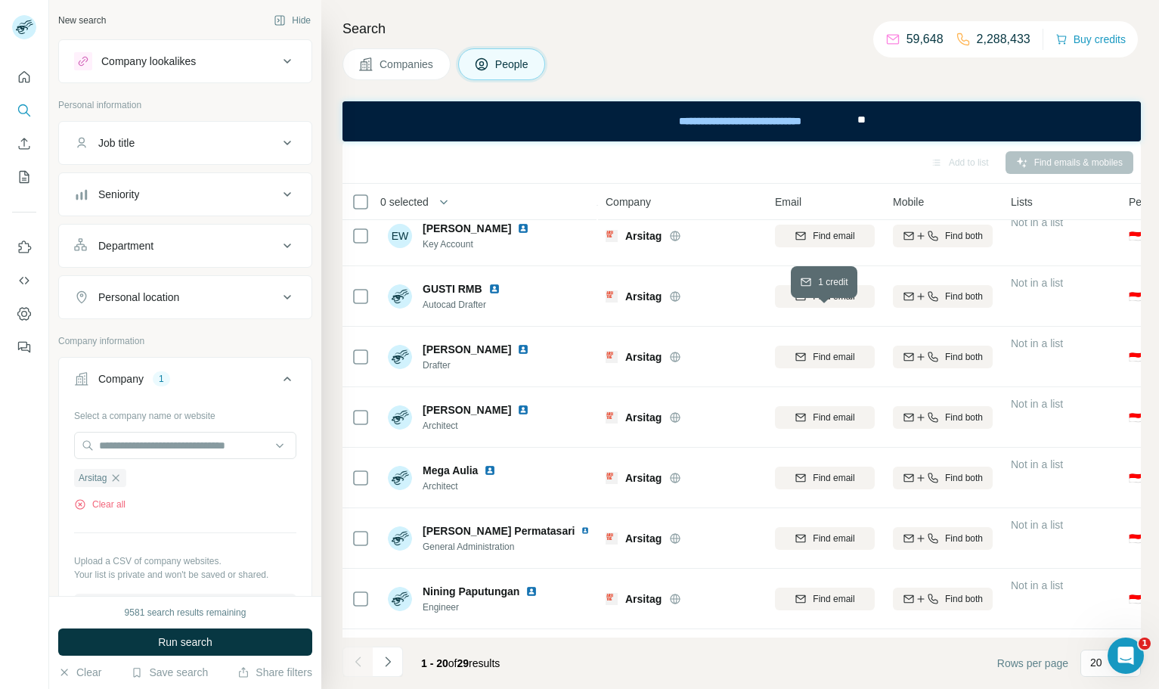
scroll to position [792, 0]
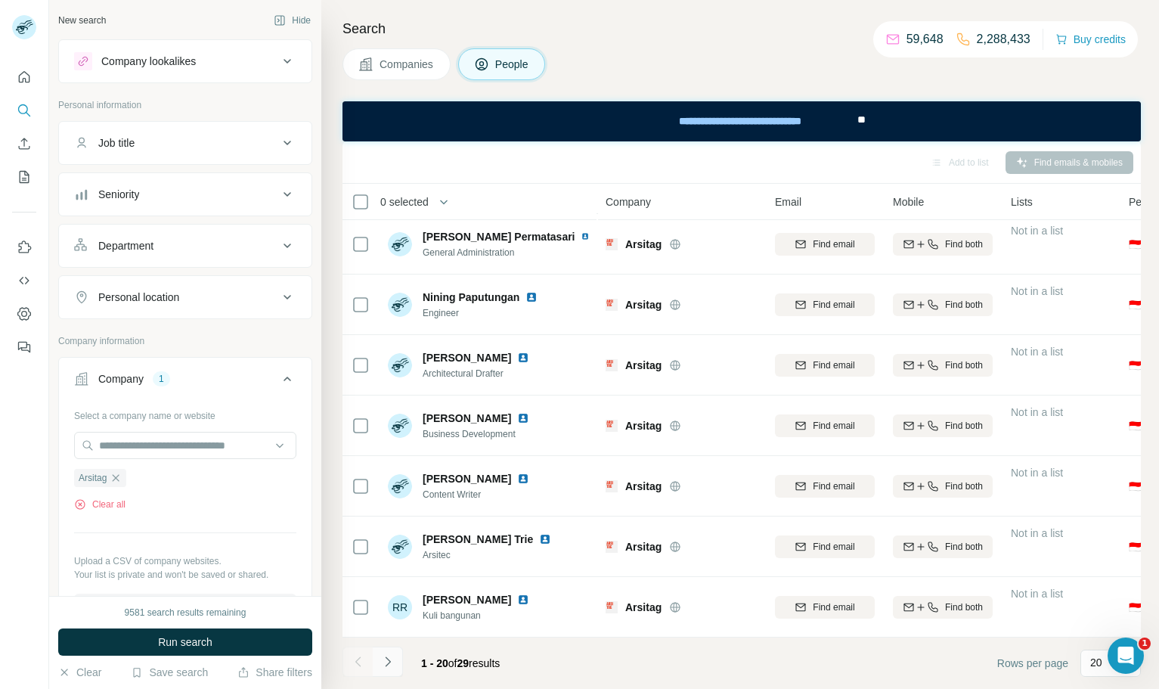
click at [378, 669] on button "Navigate to next page" at bounding box center [388, 661] width 30 height 30
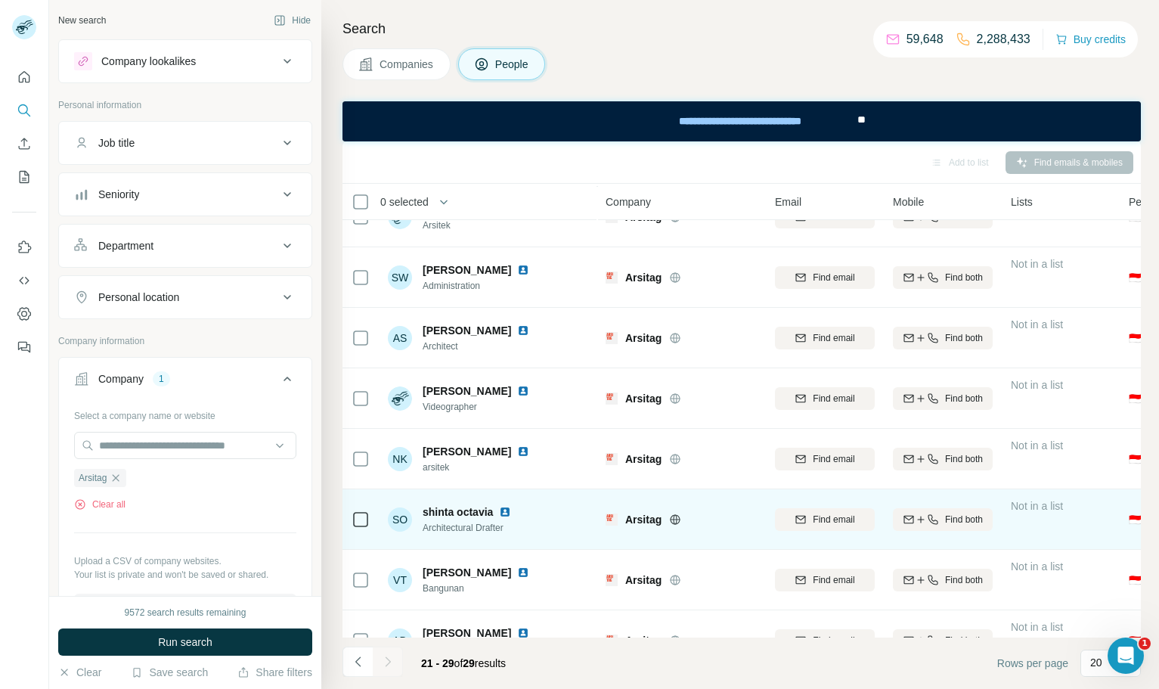
scroll to position [127, 0]
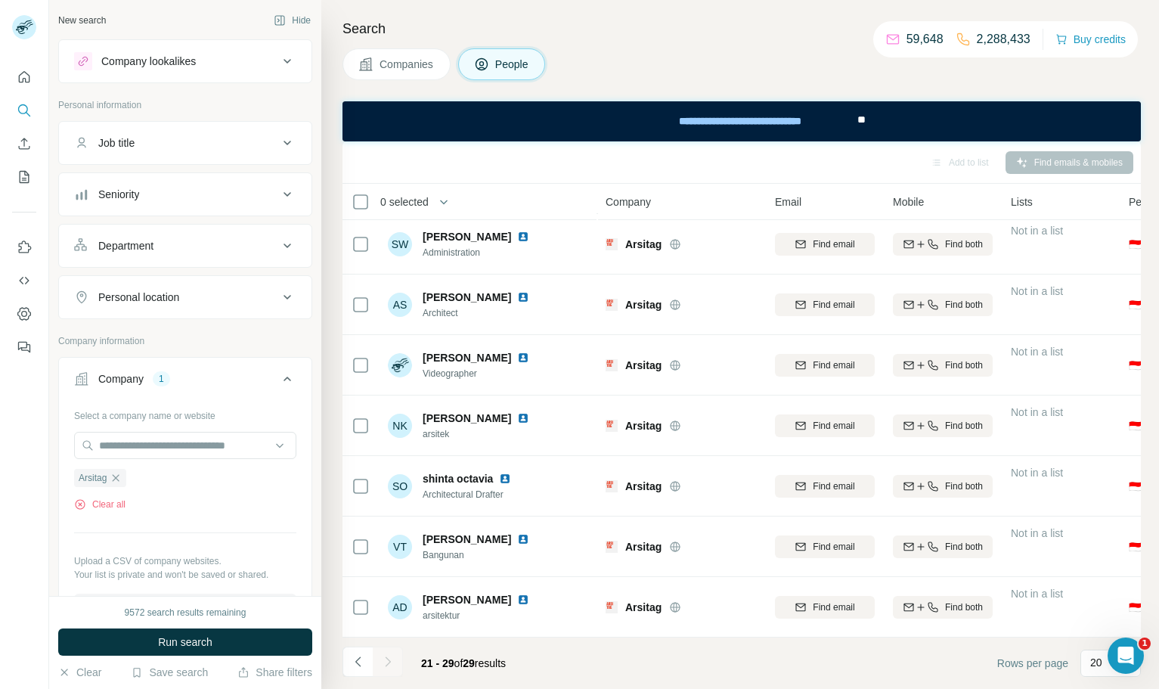
click at [358, 658] on icon "Navigate to previous page" at bounding box center [356, 661] width 5 height 10
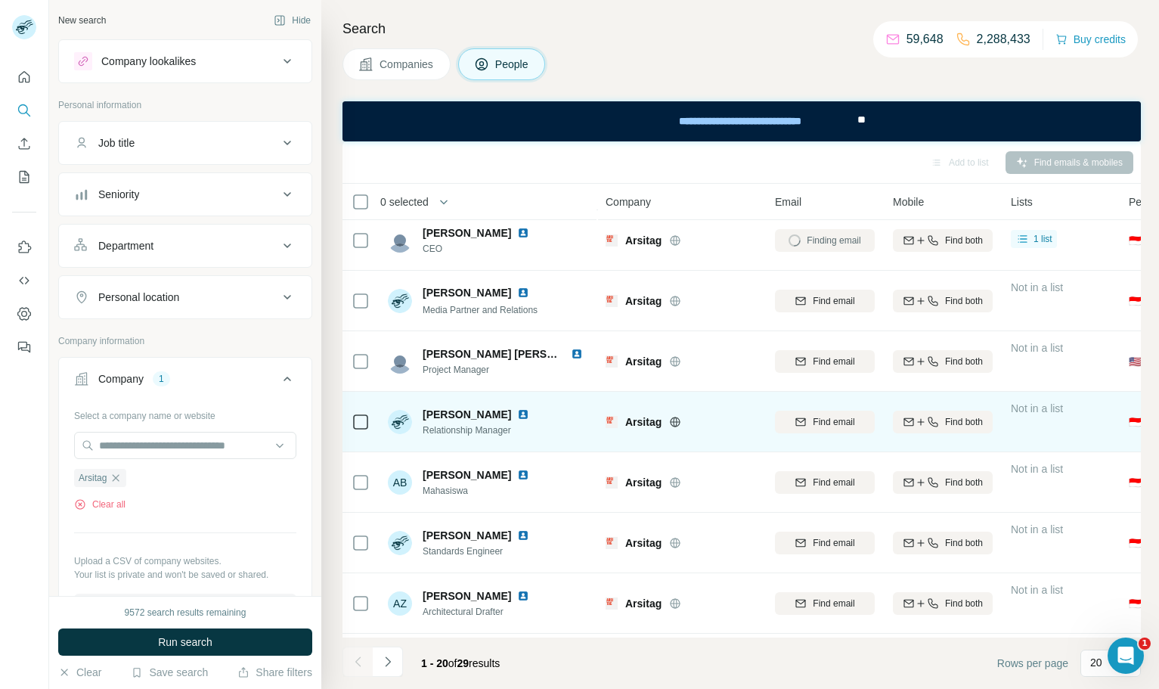
scroll to position [0, 0]
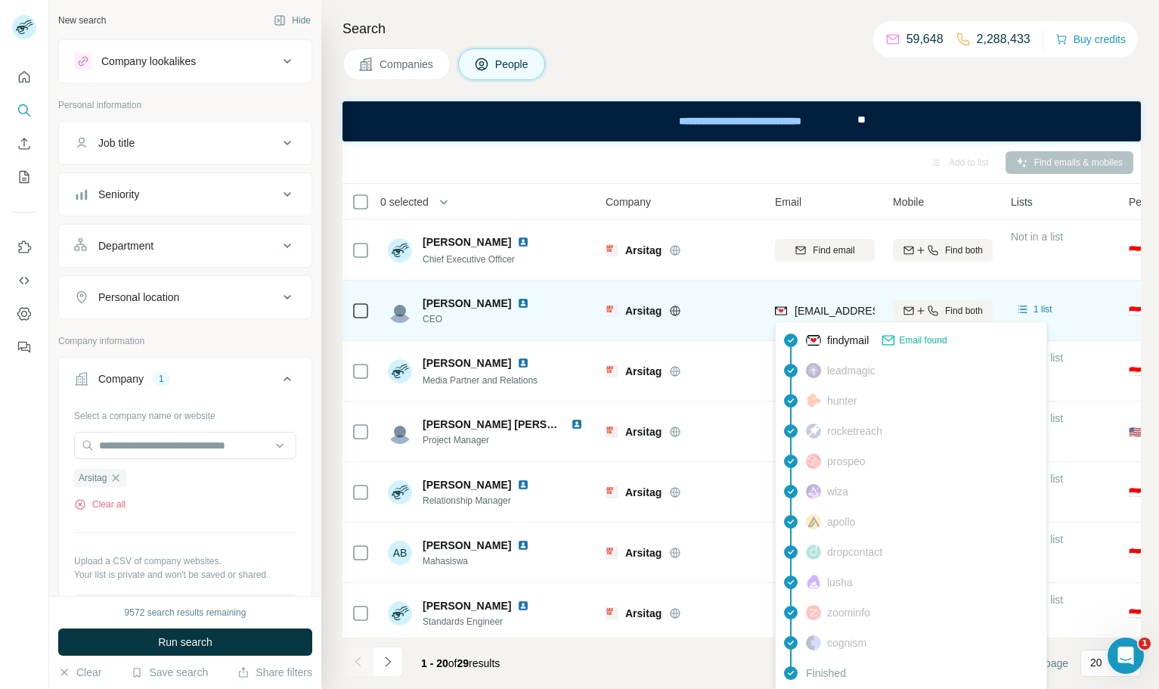
click at [823, 310] on span "[EMAIL_ADDRESS][DOMAIN_NAME]" at bounding box center [883, 311] width 179 height 12
copy tr "[EMAIL_ADDRESS][DOMAIN_NAME]"
click at [823, 310] on span "[EMAIL_ADDRESS][DOMAIN_NAME]" at bounding box center [883, 311] width 179 height 12
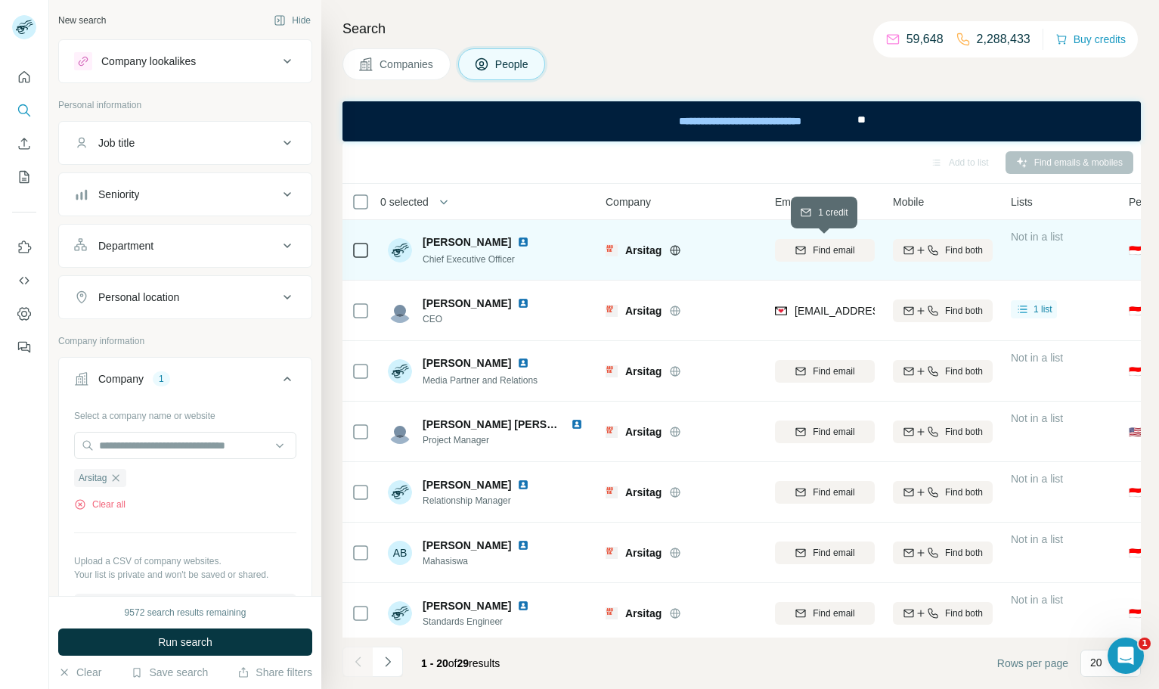
click at [831, 250] on span "Find email" at bounding box center [834, 250] width 42 height 14
click at [529, 242] on img at bounding box center [523, 242] width 12 height 12
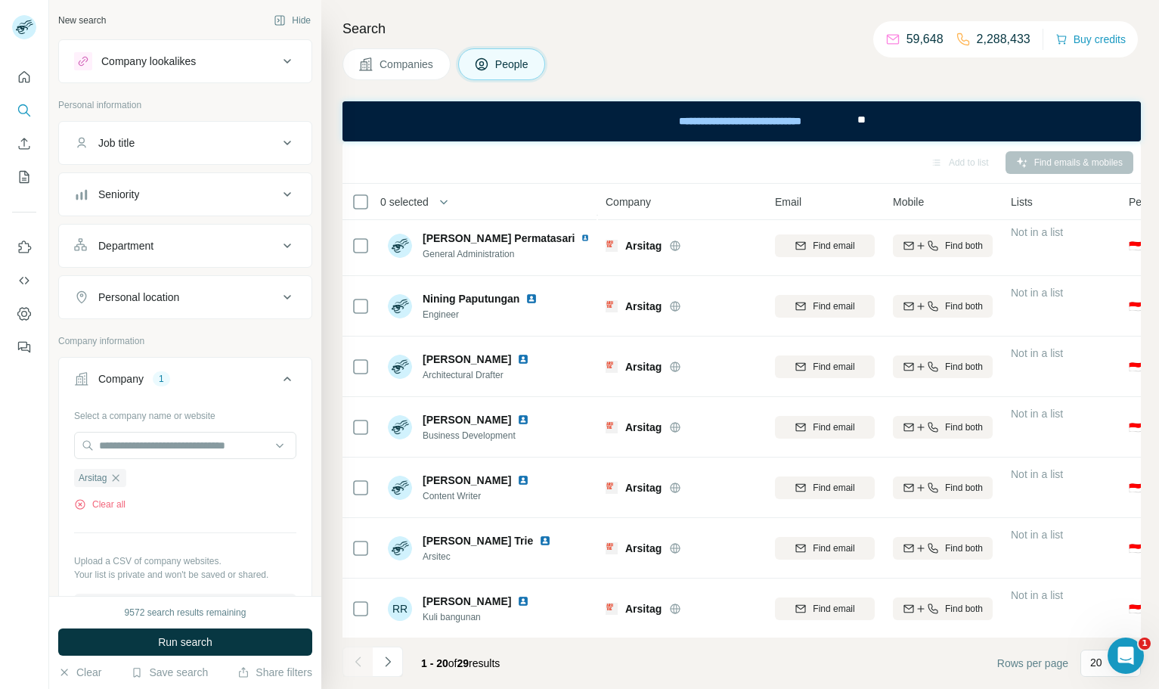
scroll to position [792, 0]
click at [398, 69] on span "Companies" at bounding box center [406, 64] width 55 height 15
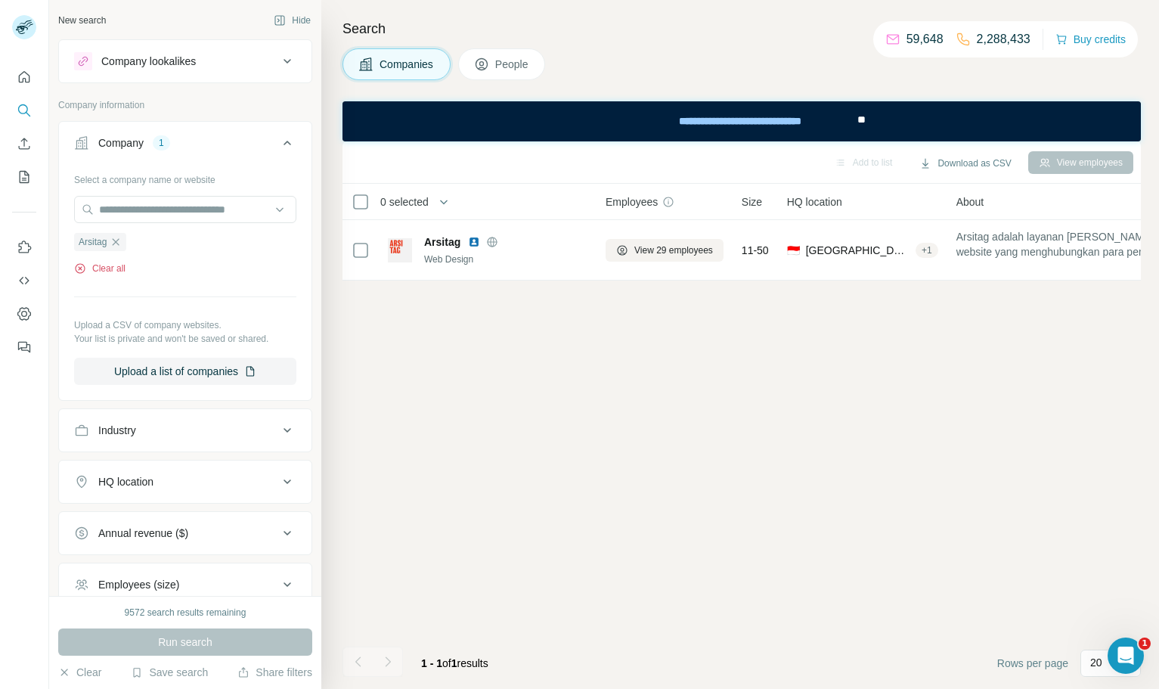
click at [122, 274] on button "Clear all" at bounding box center [99, 269] width 51 height 14
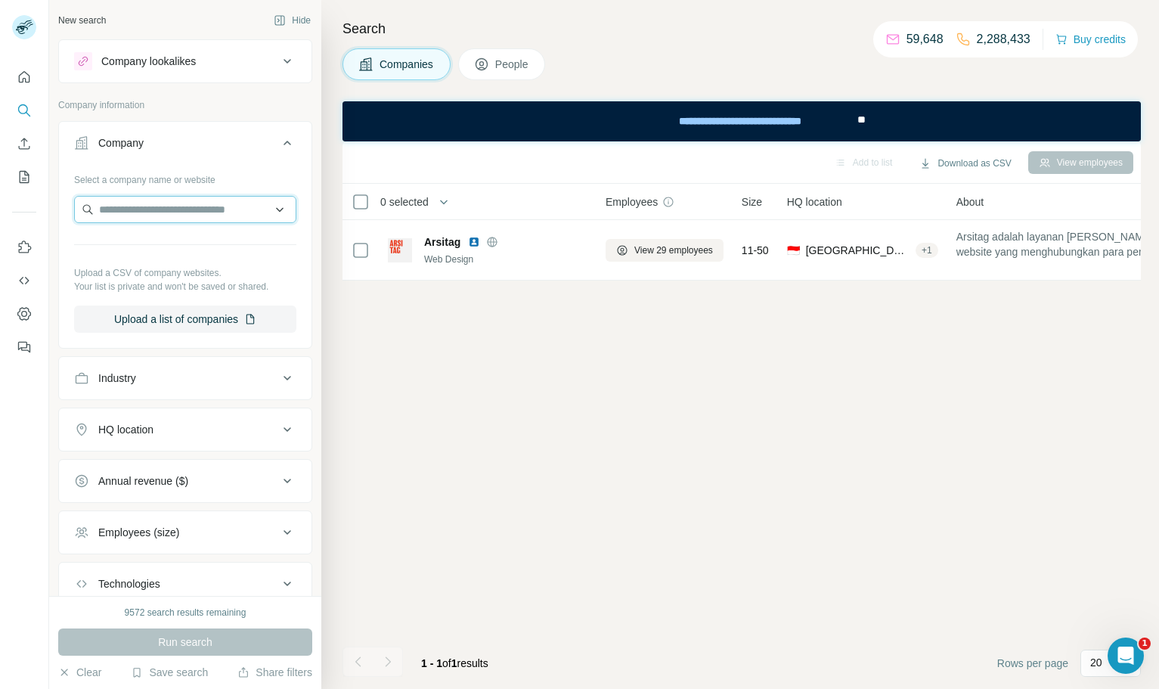
click at [211, 209] on input "text" at bounding box center [185, 209] width 222 height 27
type input "**********"
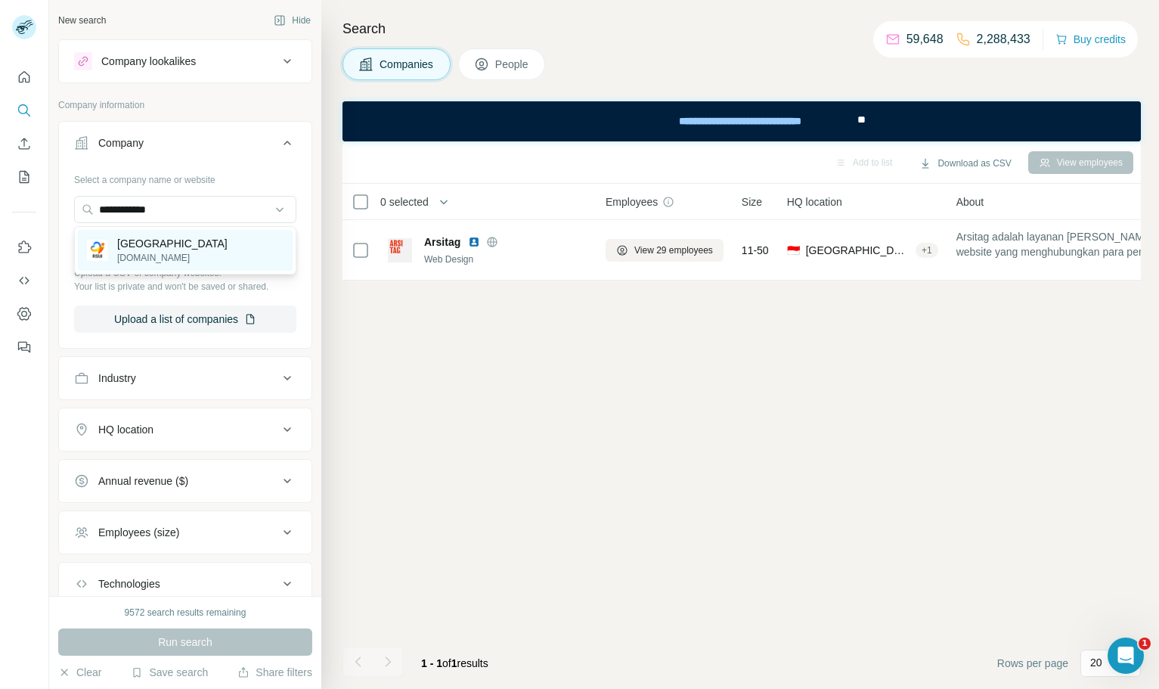
click at [204, 255] on p "[DOMAIN_NAME]" at bounding box center [172, 258] width 110 height 14
